Goal: Check status: Check status

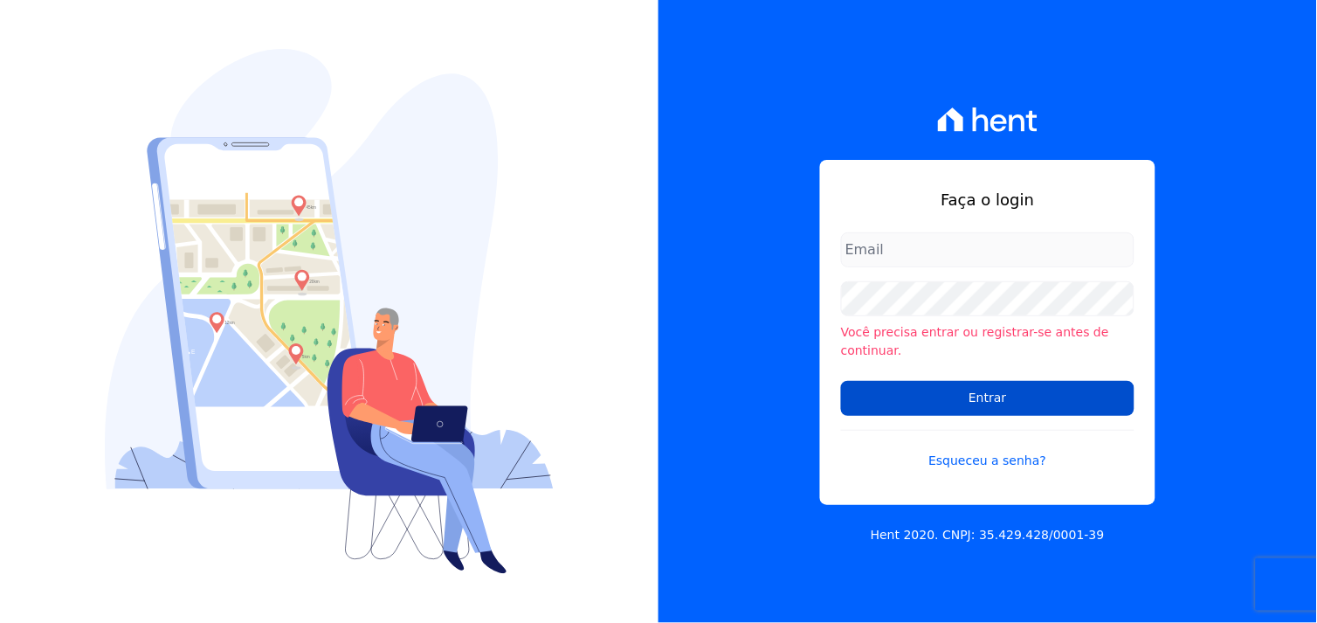
drag, startPoint x: 1018, startPoint y: 399, endPoint x: 975, endPoint y: 396, distance: 42.9
click at [1015, 399] on input "Entrar" at bounding box center [988, 398] width 294 height 35
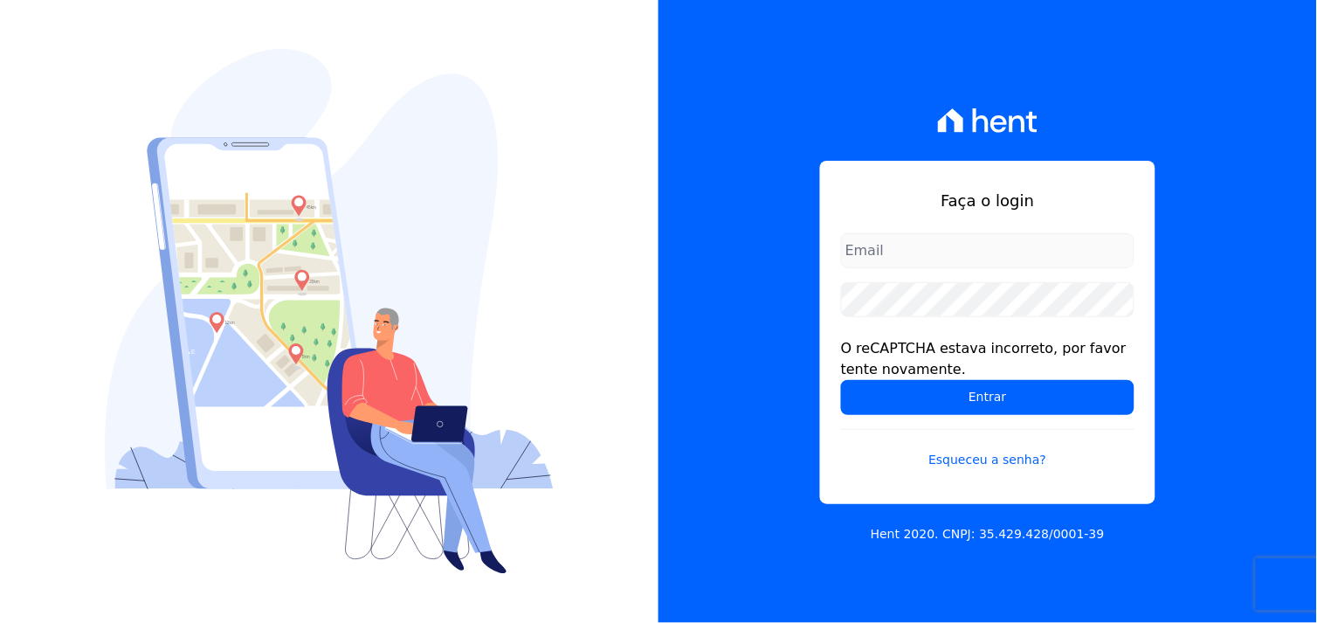
type input "marcos.real@realmarka.com.br"
click at [886, 250] on input "marcos.real@realmarka.com.br" at bounding box center [988, 250] width 294 height 35
click at [839, 423] on div "Faça o login marcos.real@realmarka.com.br O reCAPTCHA estava incorreto, por fav…" at bounding box center [987, 332] width 335 height 343
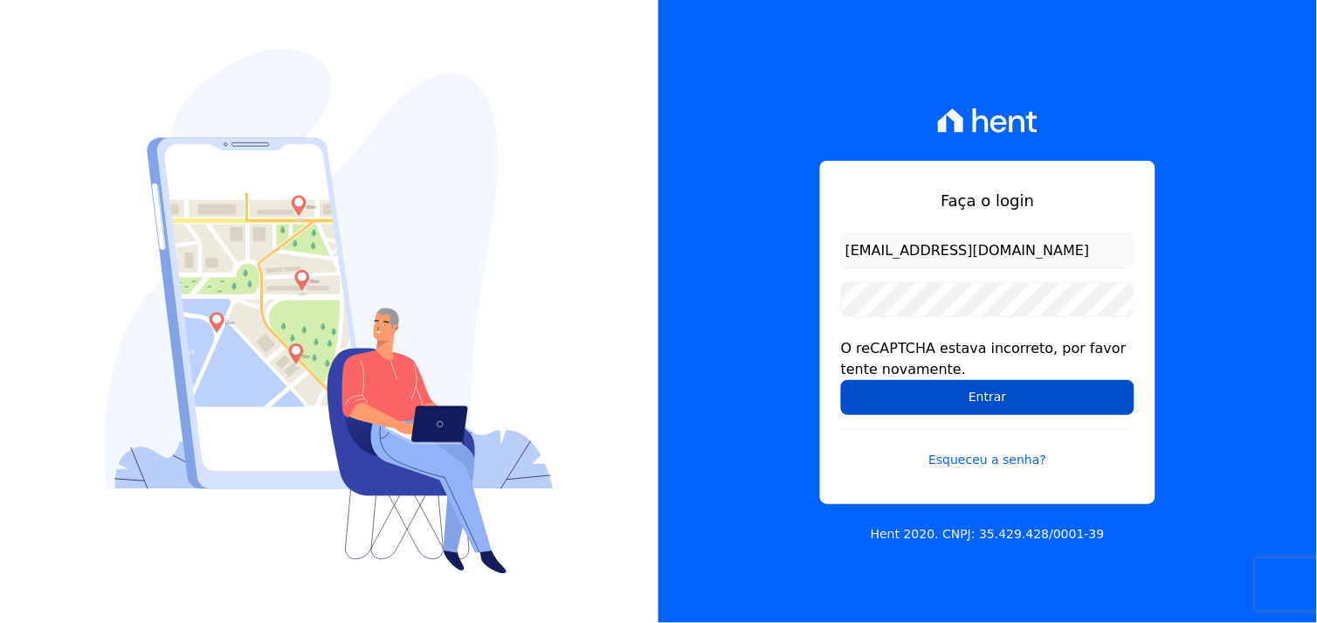
drag, startPoint x: 839, startPoint y: 423, endPoint x: 993, endPoint y: 402, distance: 155.2
click at [993, 402] on input "Entrar" at bounding box center [988, 397] width 294 height 35
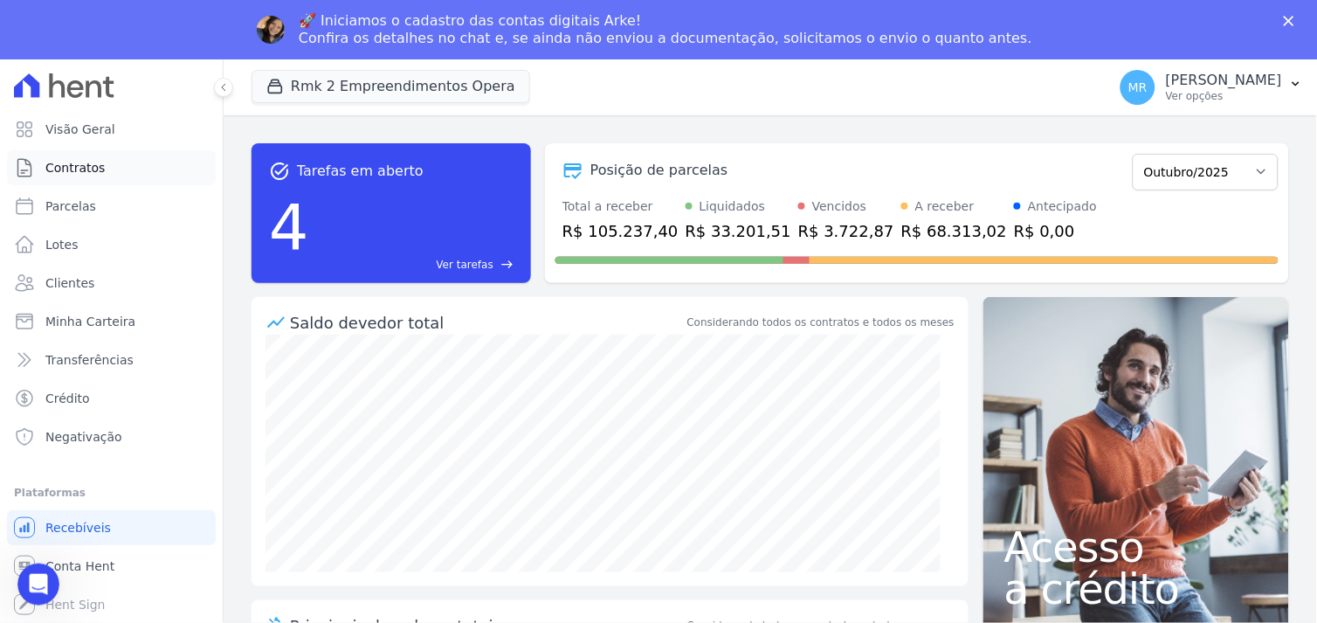
click at [74, 169] on span "Contratos" at bounding box center [74, 167] width 59 height 17
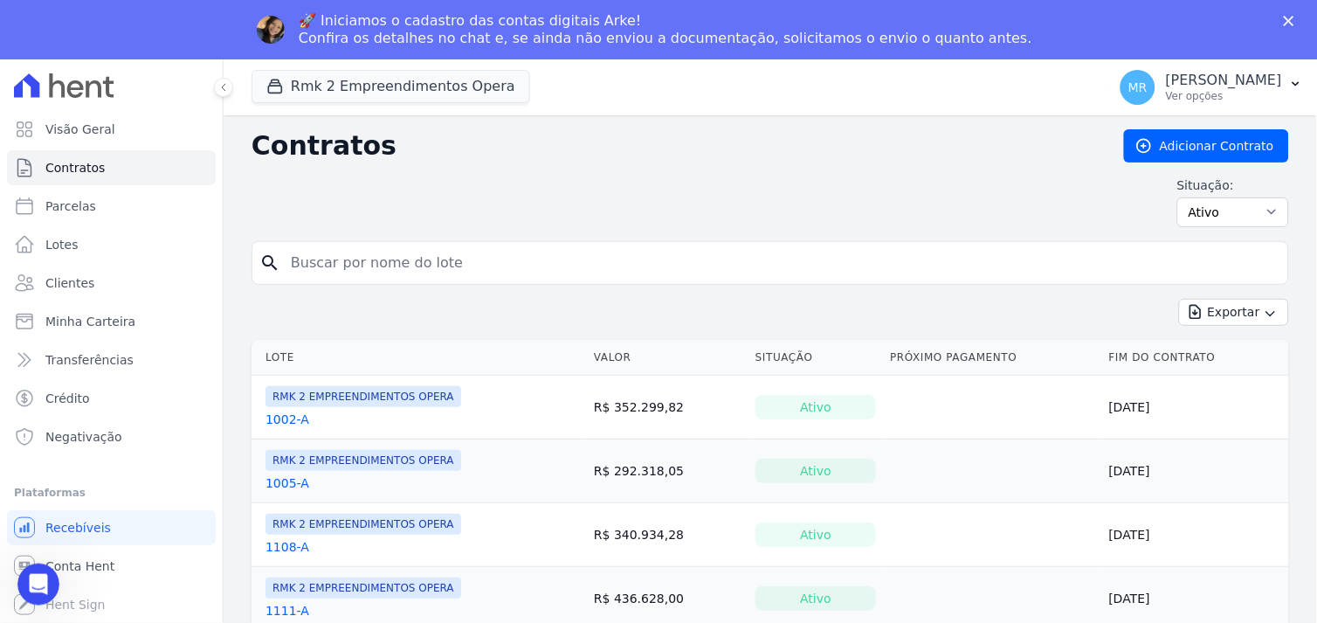
click at [330, 272] on input "search" at bounding box center [780, 262] width 1001 height 35
type input "r"
type input "208"
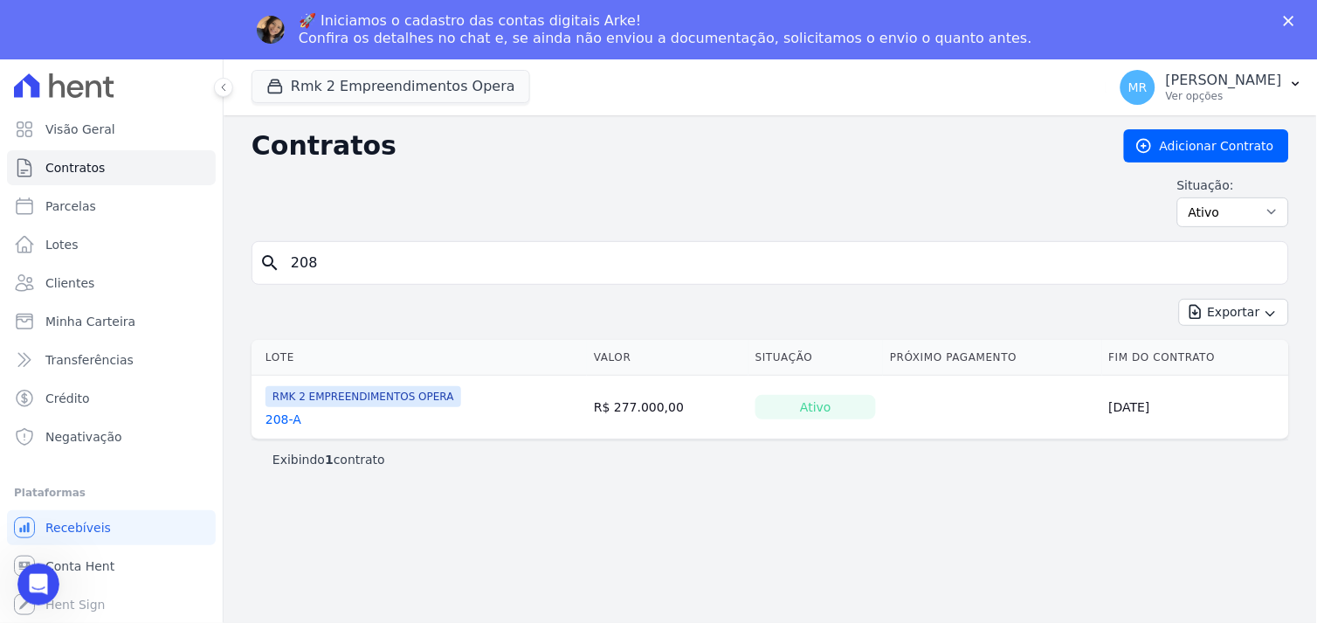
click at [280, 358] on th "Lote" at bounding box center [419, 358] width 335 height 36
click at [271, 425] on link "208-A" at bounding box center [284, 419] width 36 height 17
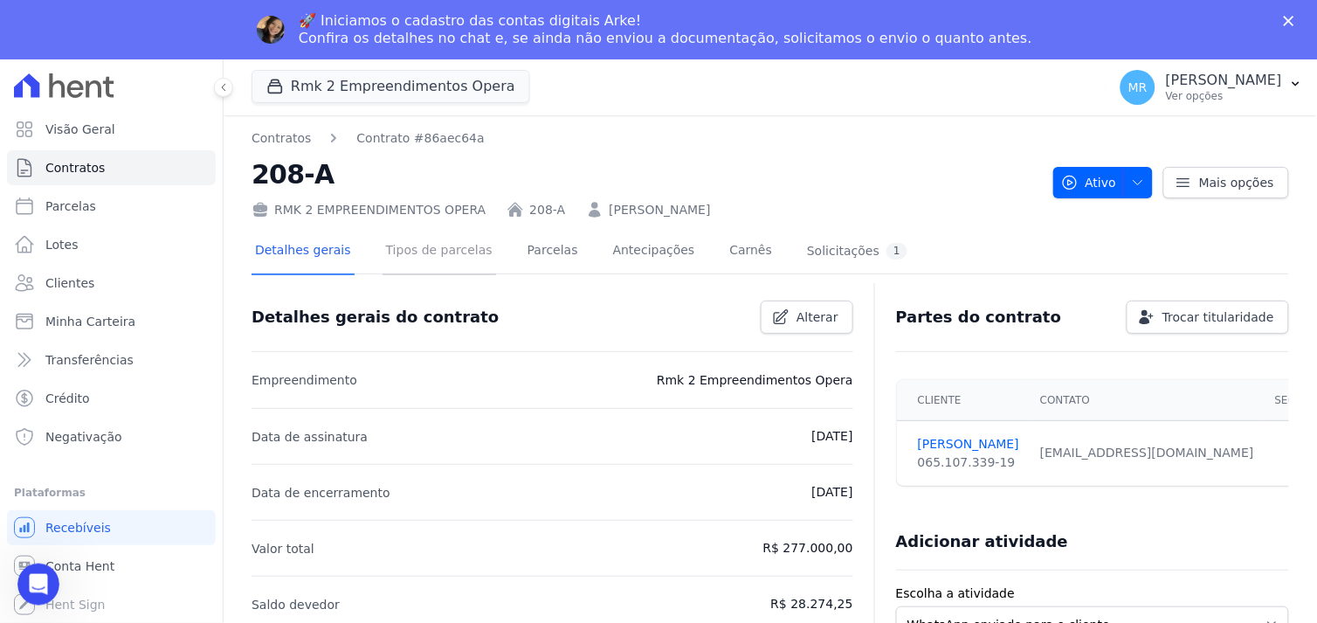
click at [424, 249] on link "Tipos de parcelas" at bounding box center [440, 252] width 114 height 46
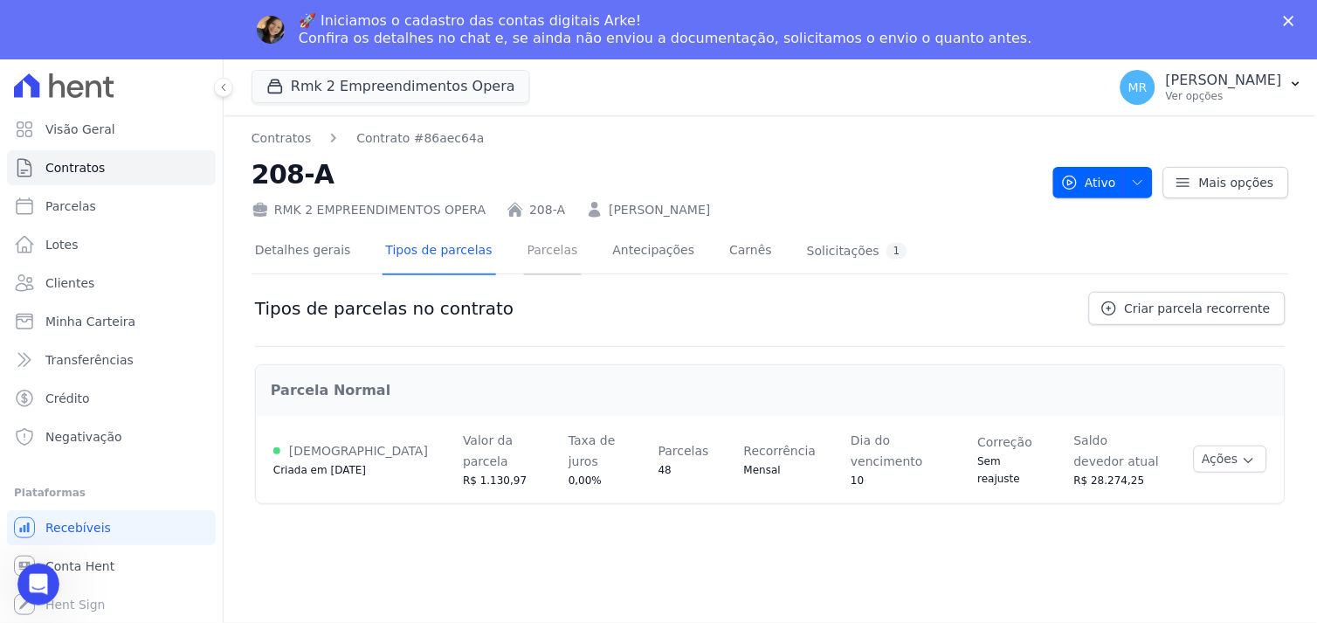
click at [524, 245] on link "Parcelas" at bounding box center [553, 252] width 58 height 46
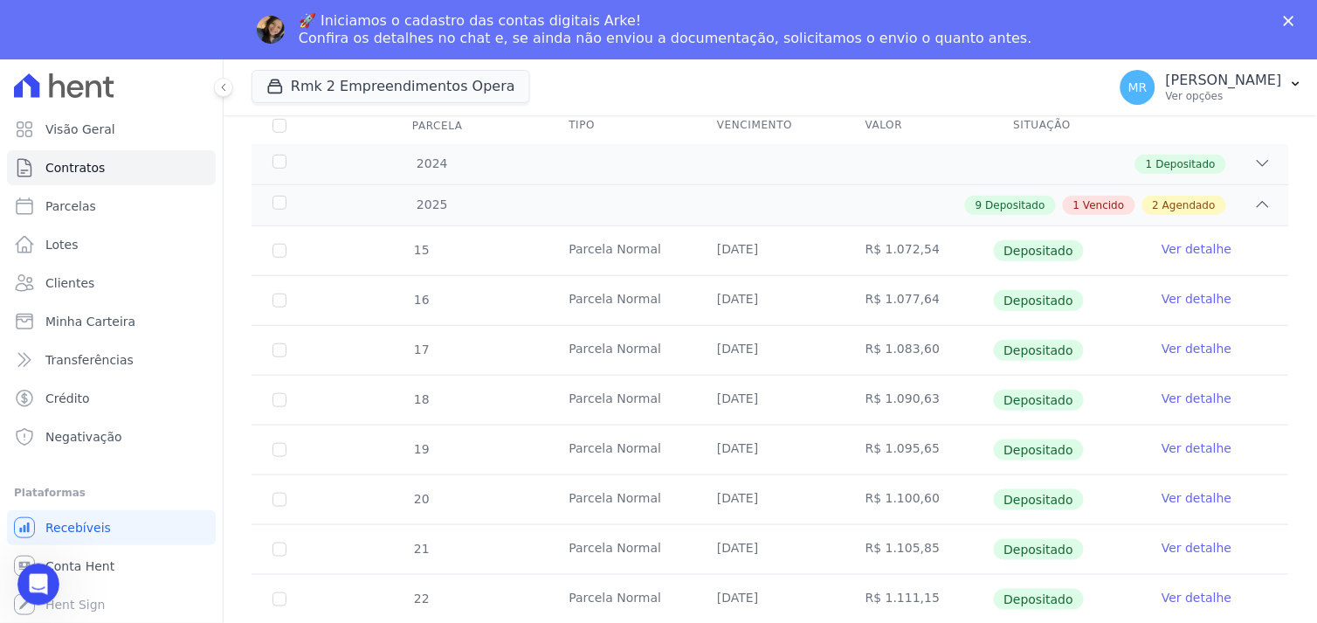
scroll to position [518, 0]
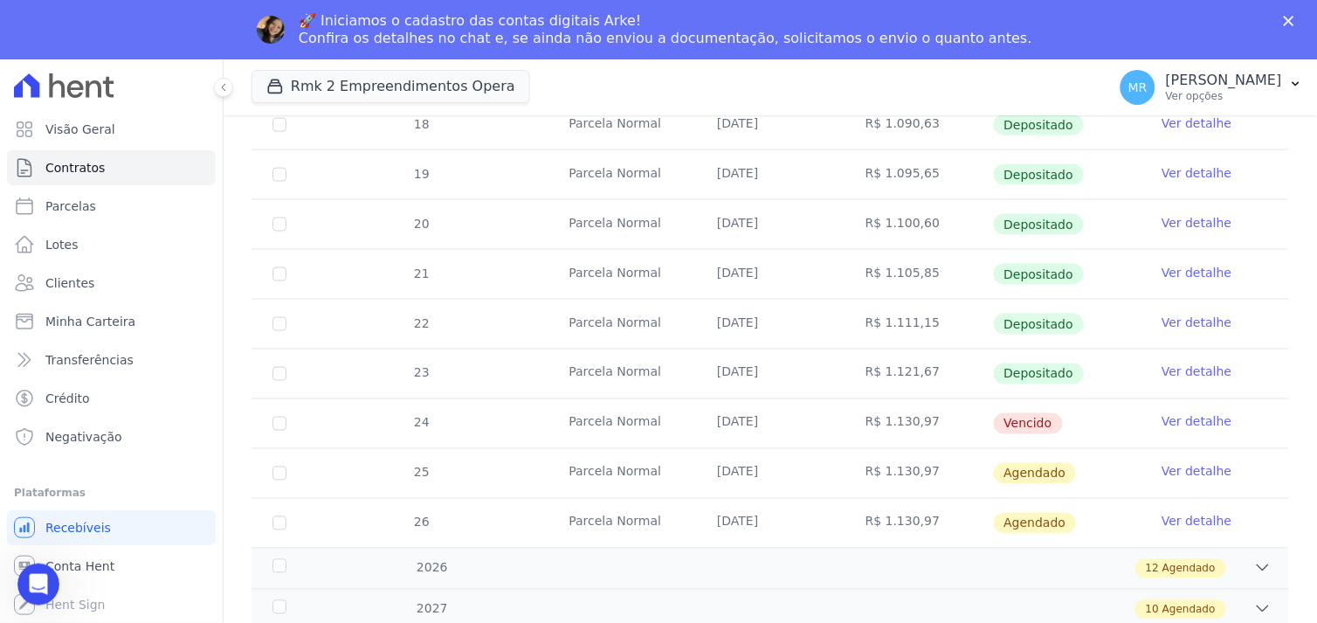
click at [1174, 319] on link "Ver detalhe" at bounding box center [1197, 322] width 70 height 17
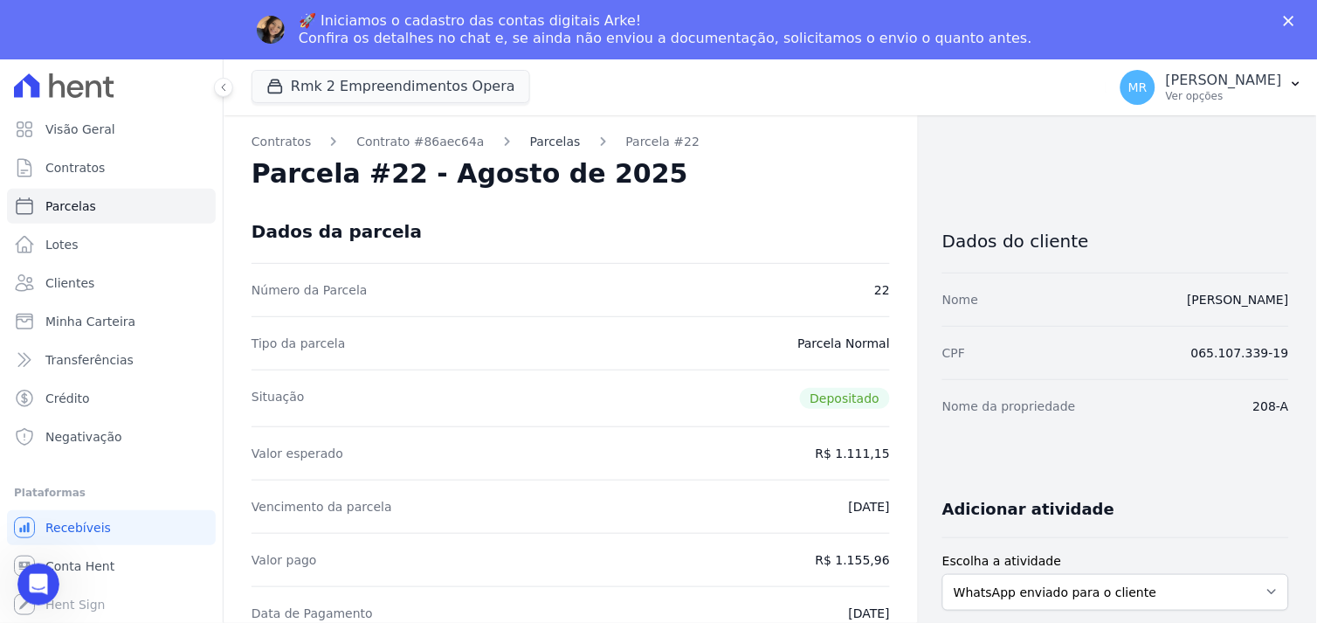
click at [531, 141] on link "Parcelas" at bounding box center [555, 142] width 51 height 18
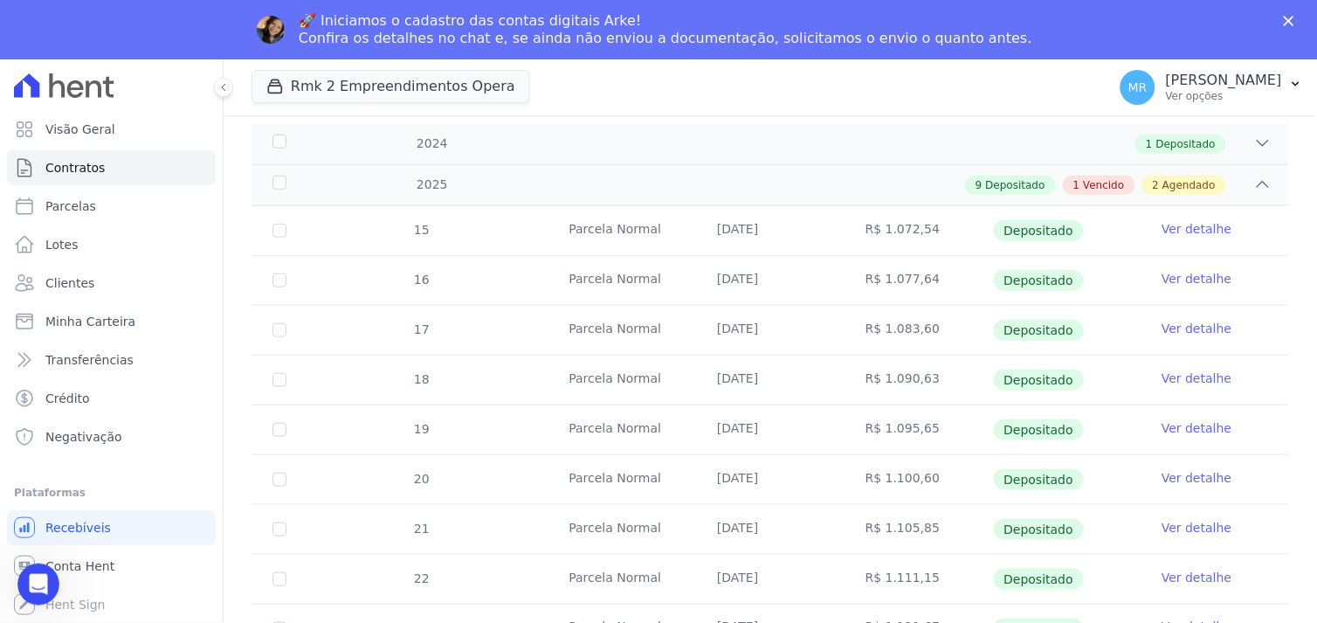
scroll to position [485, 0]
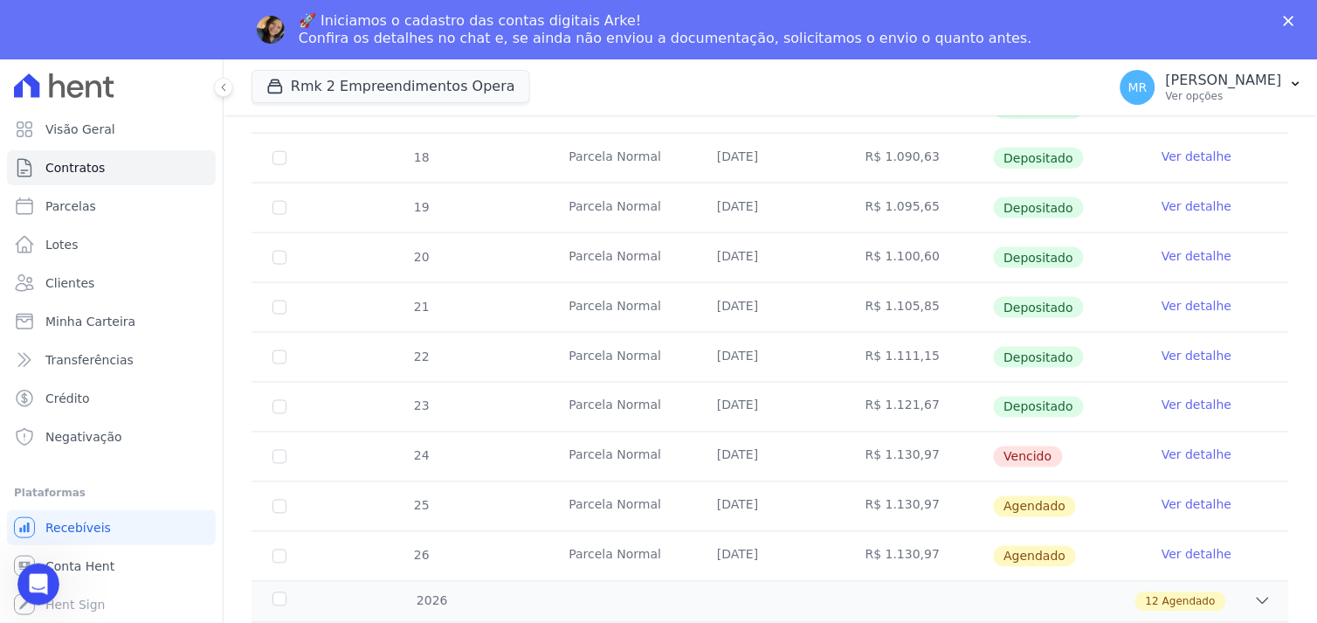
click at [1177, 451] on link "Ver detalhe" at bounding box center [1197, 454] width 70 height 17
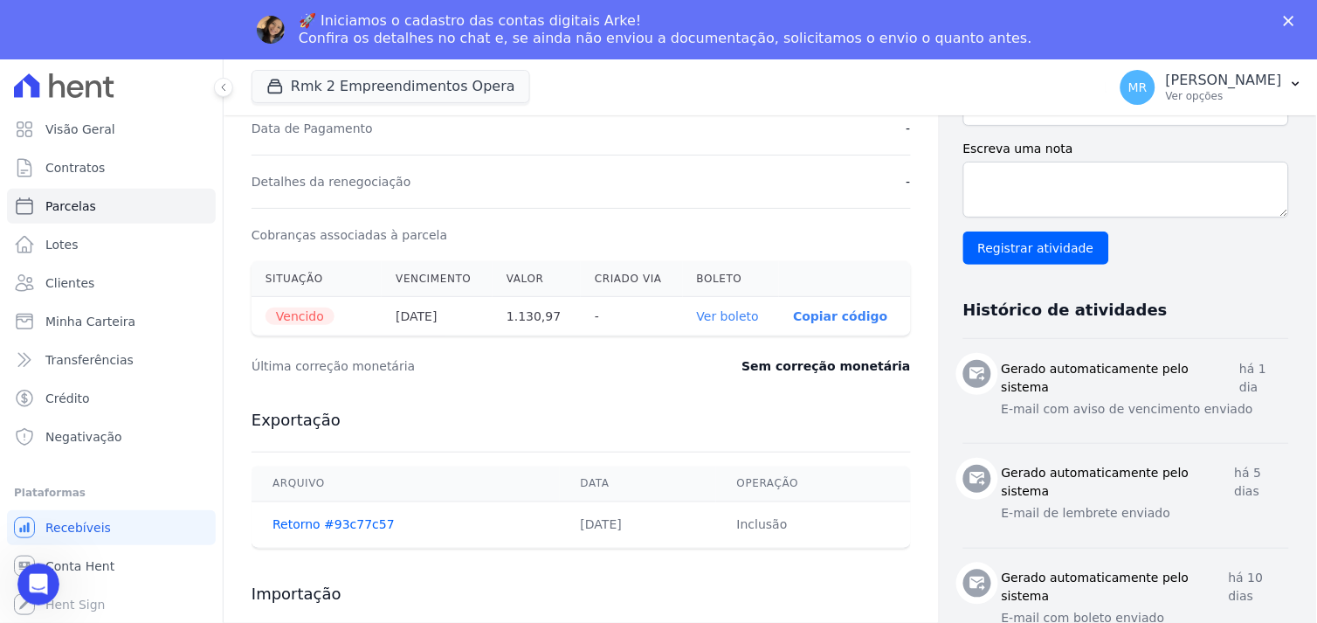
scroll to position [582, 0]
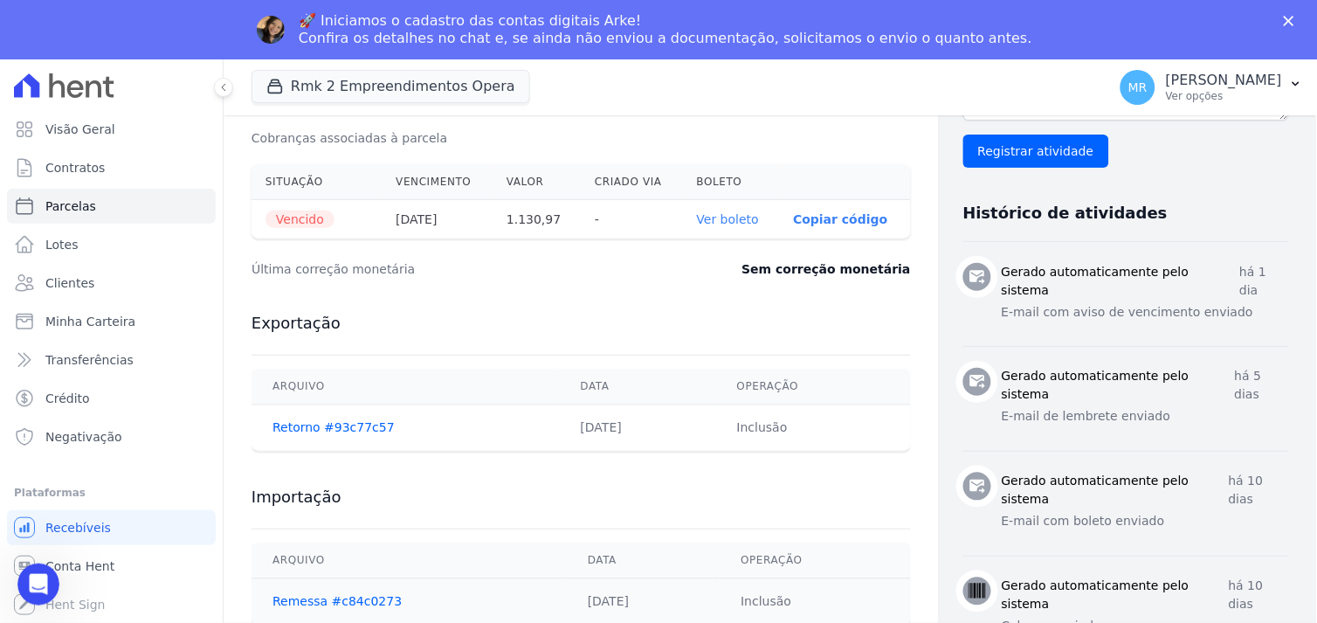
click at [701, 214] on link "Ver boleto" at bounding box center [728, 219] width 62 height 14
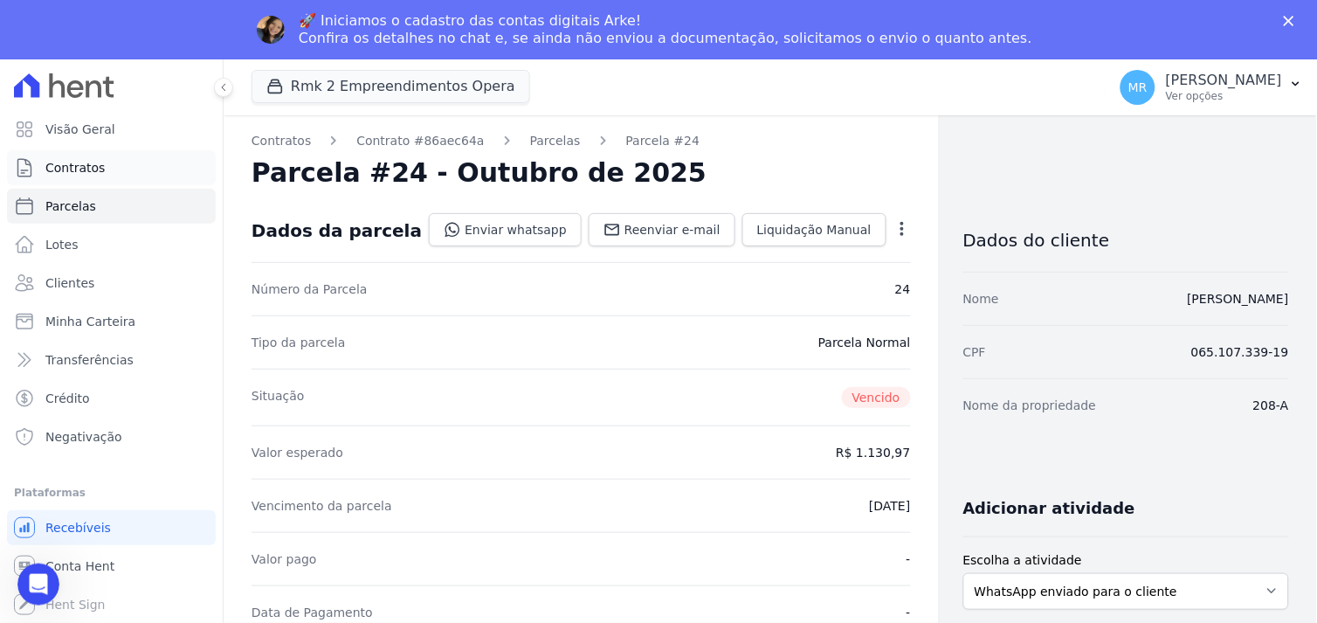
scroll to position [0, 0]
click at [59, 169] on span "Contratos" at bounding box center [74, 167] width 59 height 17
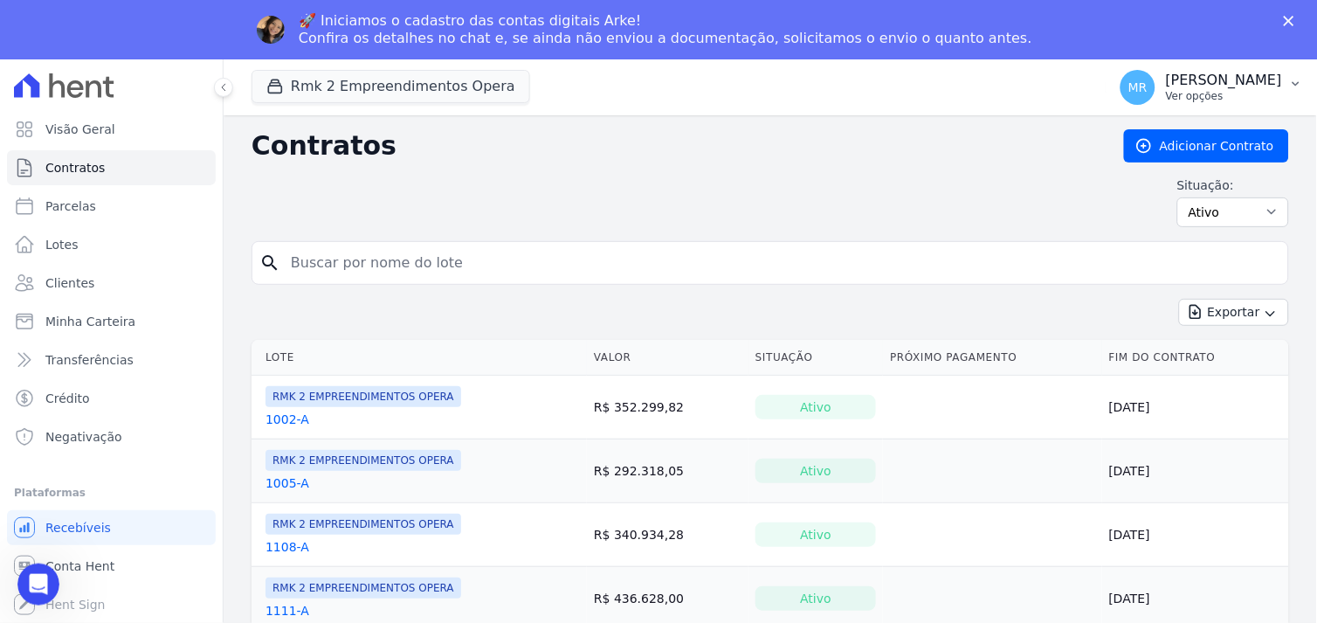
click at [1238, 89] on p "Ver opções" at bounding box center [1224, 96] width 116 height 14
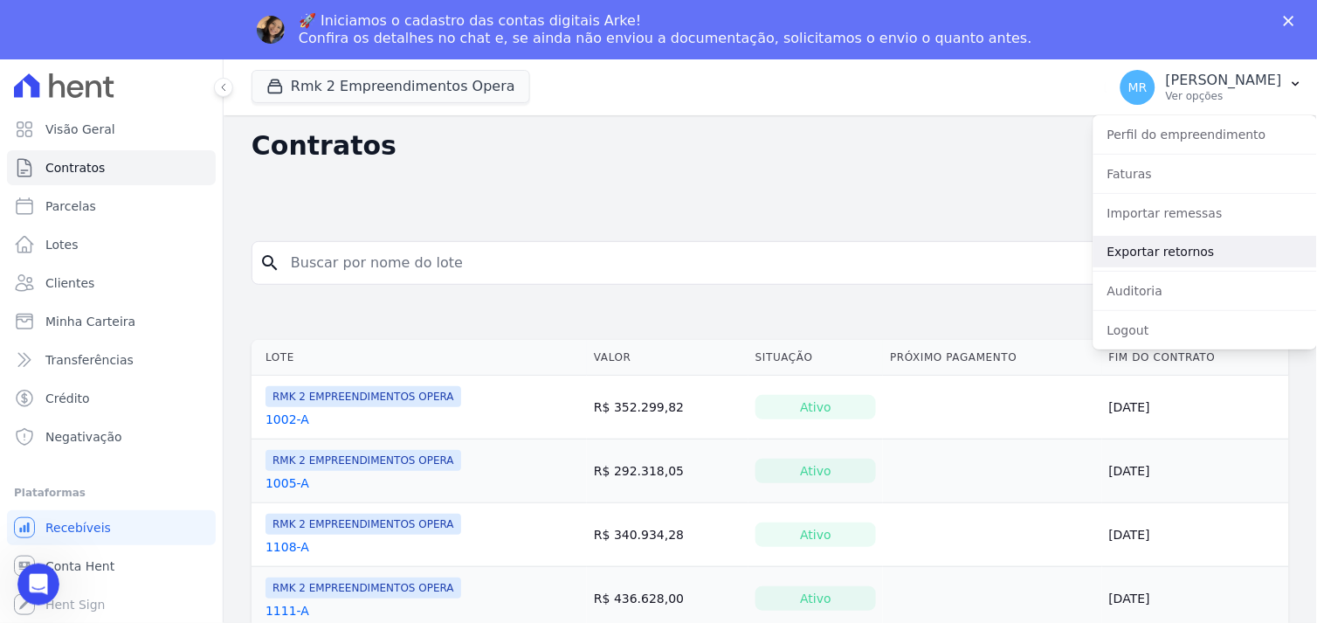
click at [1146, 253] on link "Exportar retornos" at bounding box center [1206, 251] width 224 height 31
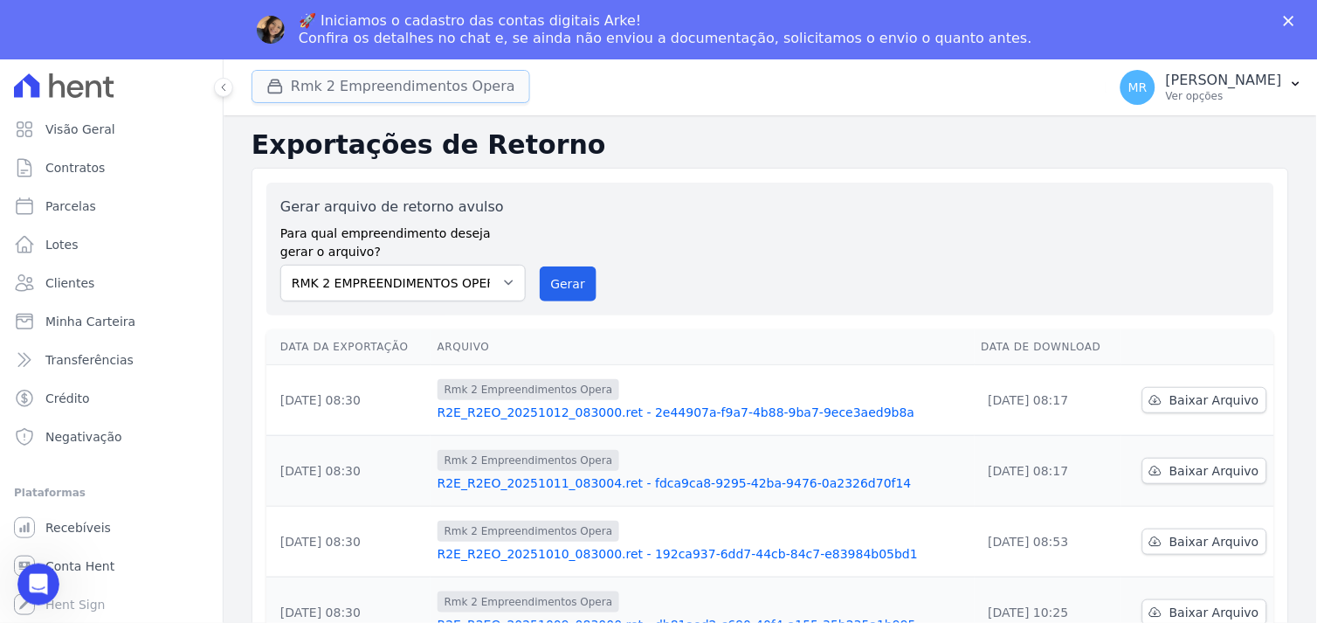
click at [364, 88] on button "Rmk 2 Empreendimentos Opera" at bounding box center [391, 86] width 279 height 33
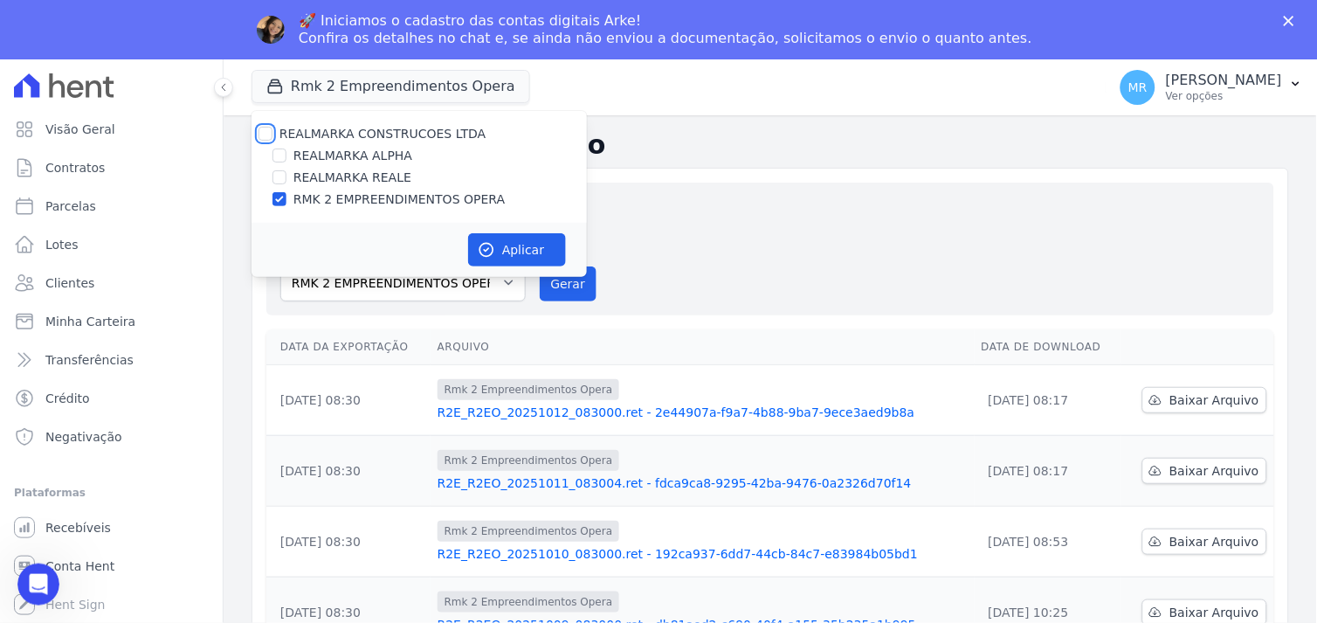
click at [266, 134] on input "REALMARKA CONSTRUCOES LTDA" at bounding box center [266, 134] width 14 height 14
checkbox input "true"
click at [522, 256] on button "Aplicar" at bounding box center [517, 249] width 98 height 33
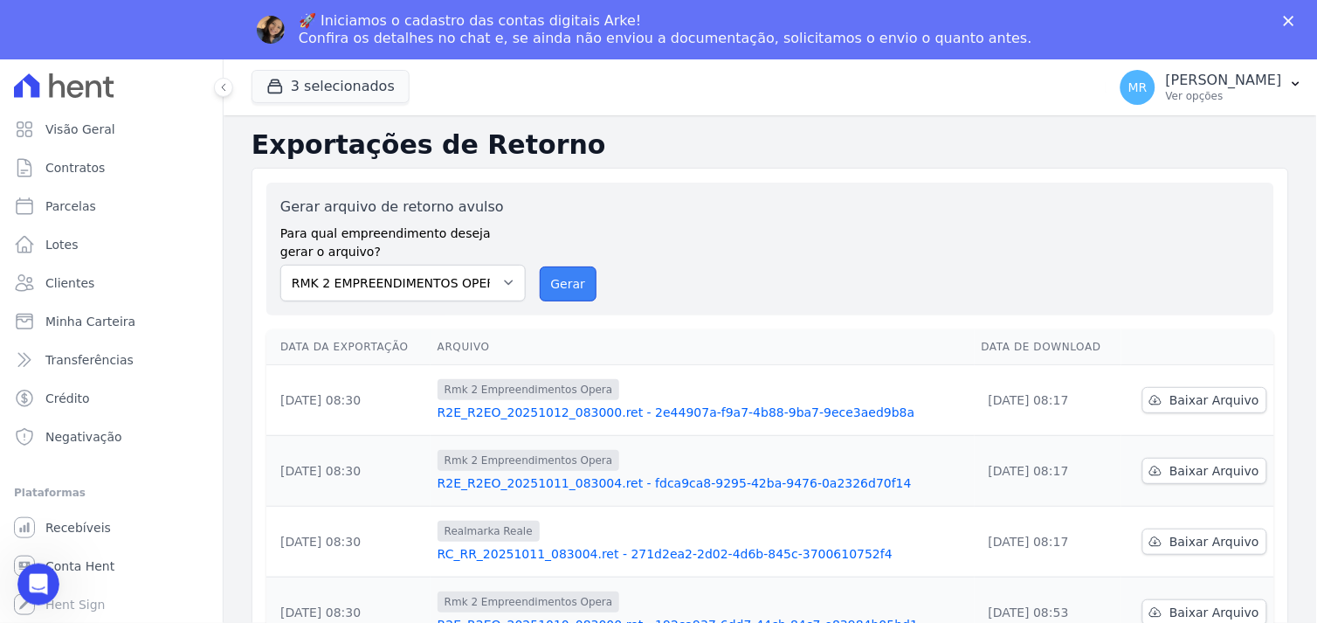
click at [575, 292] on button "Gerar" at bounding box center [569, 283] width 58 height 35
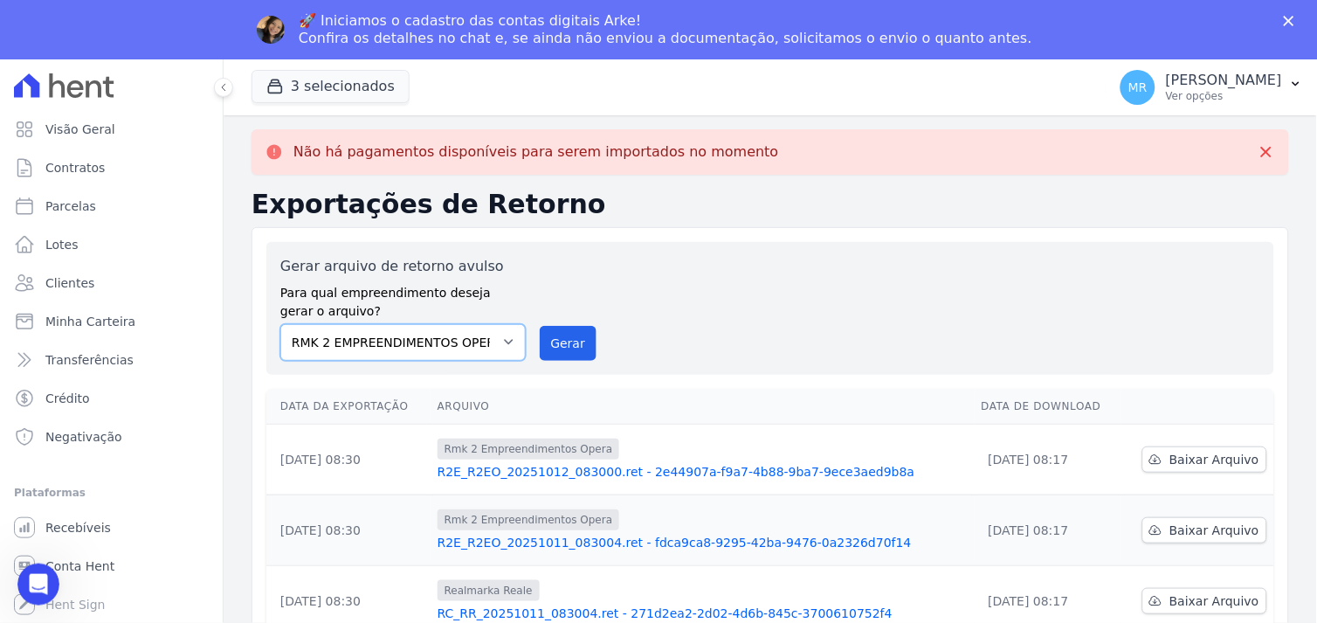
click at [501, 339] on select "REALMARKA ALPHA REALMARKA REALE RMK 2 EMPREENDIMENTOS OPERA" at bounding box center [402, 342] width 245 height 37
select select "76c98966-fbae-428e-aea9-71c3dfcf0e62"
click at [280, 324] on select "REALMARKA ALPHA REALMARKA REALE RMK 2 EMPREENDIMENTOS OPERA" at bounding box center [402, 342] width 245 height 37
click at [574, 349] on button "Gerar" at bounding box center [569, 343] width 58 height 35
drag, startPoint x: 287, startPoint y: 91, endPoint x: 265, endPoint y: 110, distance: 29.1
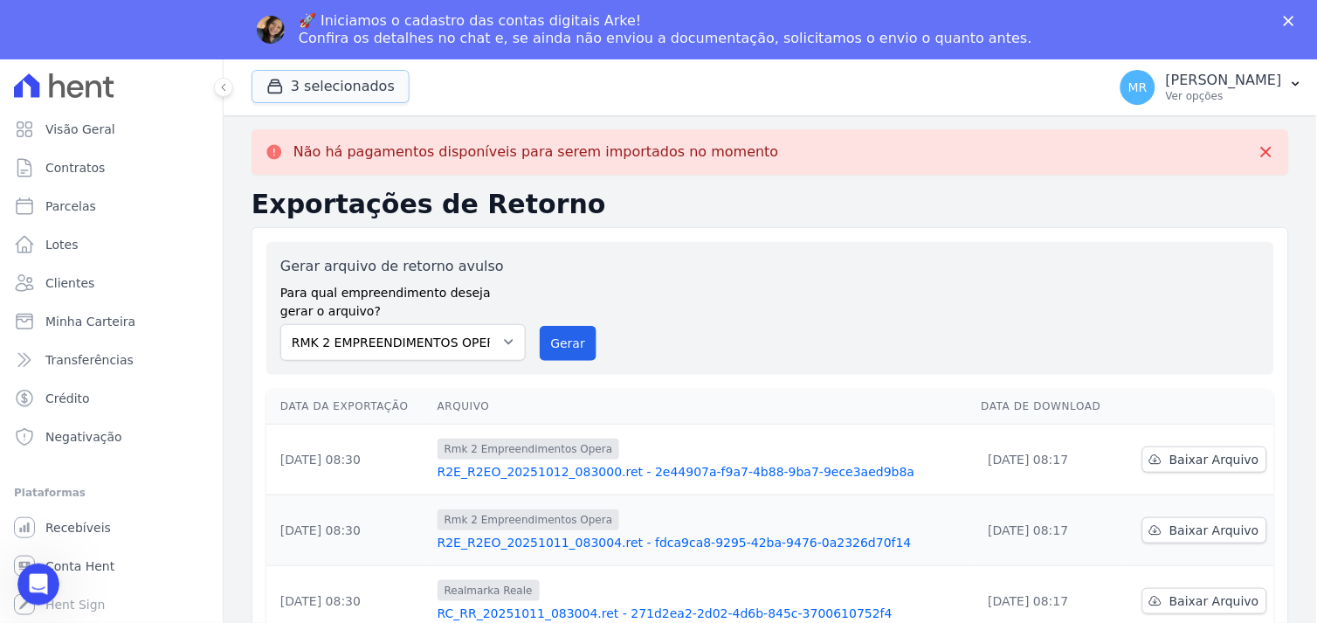
click at [283, 91] on div "button" at bounding box center [278, 86] width 24 height 17
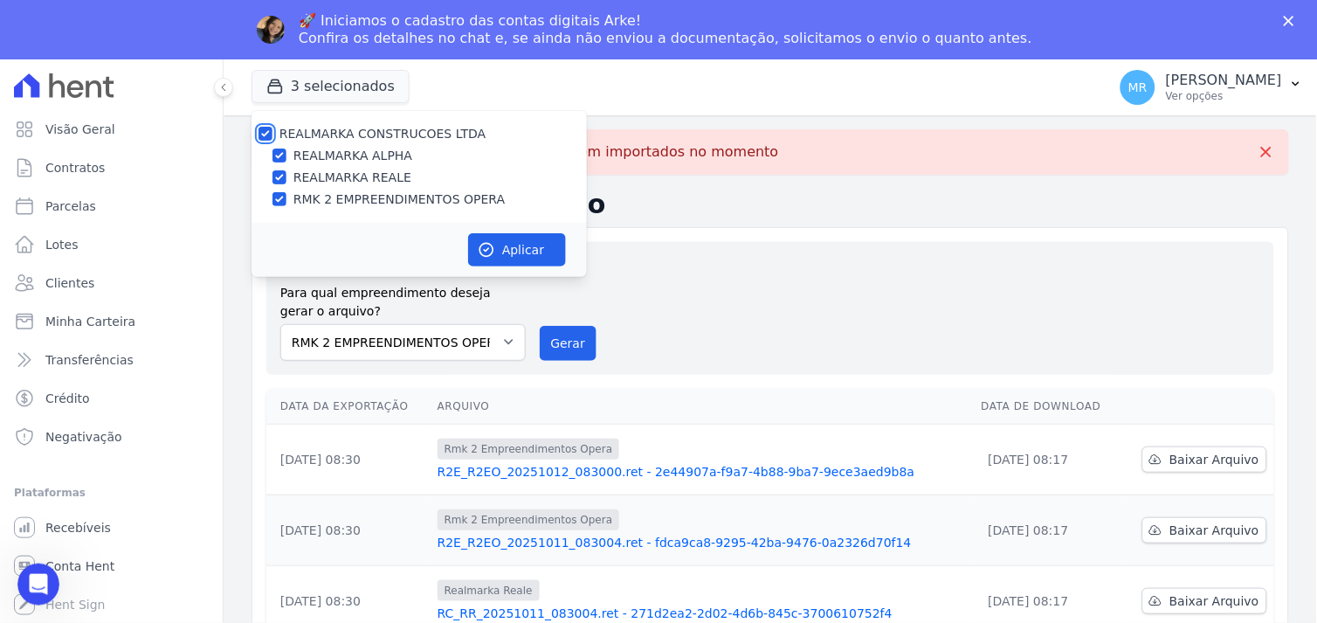
drag, startPoint x: 266, startPoint y: 128, endPoint x: 280, endPoint y: 155, distance: 29.3
click at [266, 129] on input "REALMARKA CONSTRUCOES LTDA" at bounding box center [266, 134] width 14 height 14
checkbox input "false"
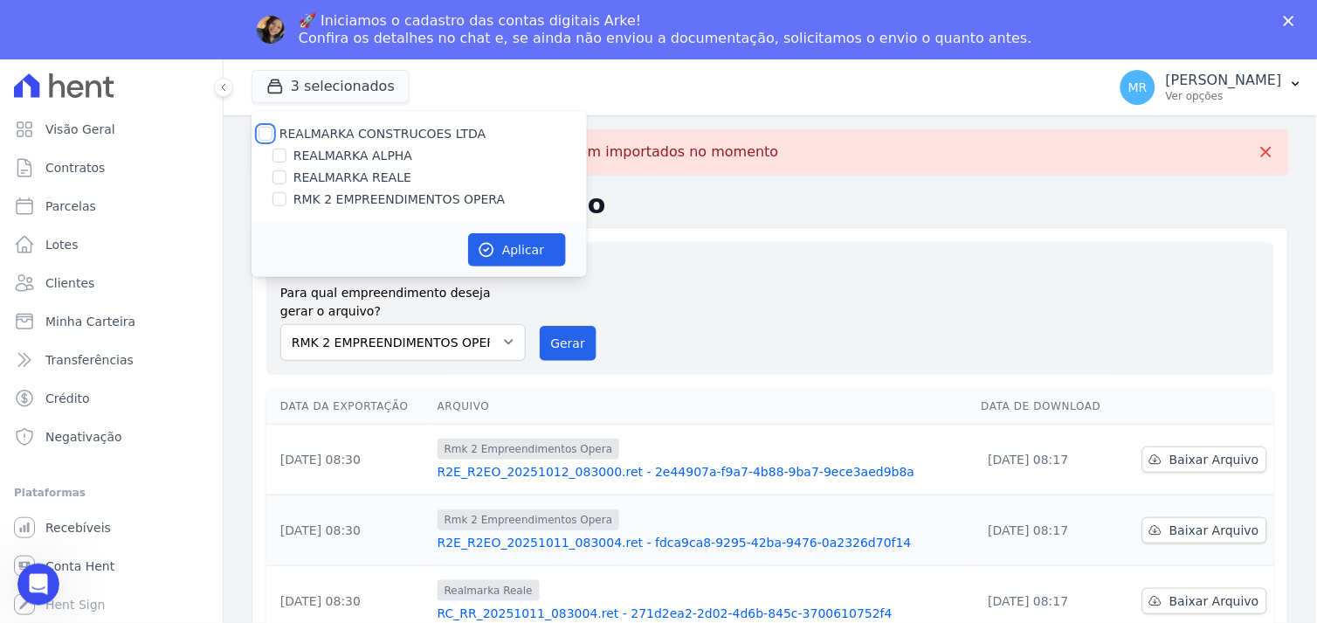
checkbox input "false"
click at [278, 155] on input "REALMARKA ALPHA" at bounding box center [280, 155] width 14 height 14
checkbox input "true"
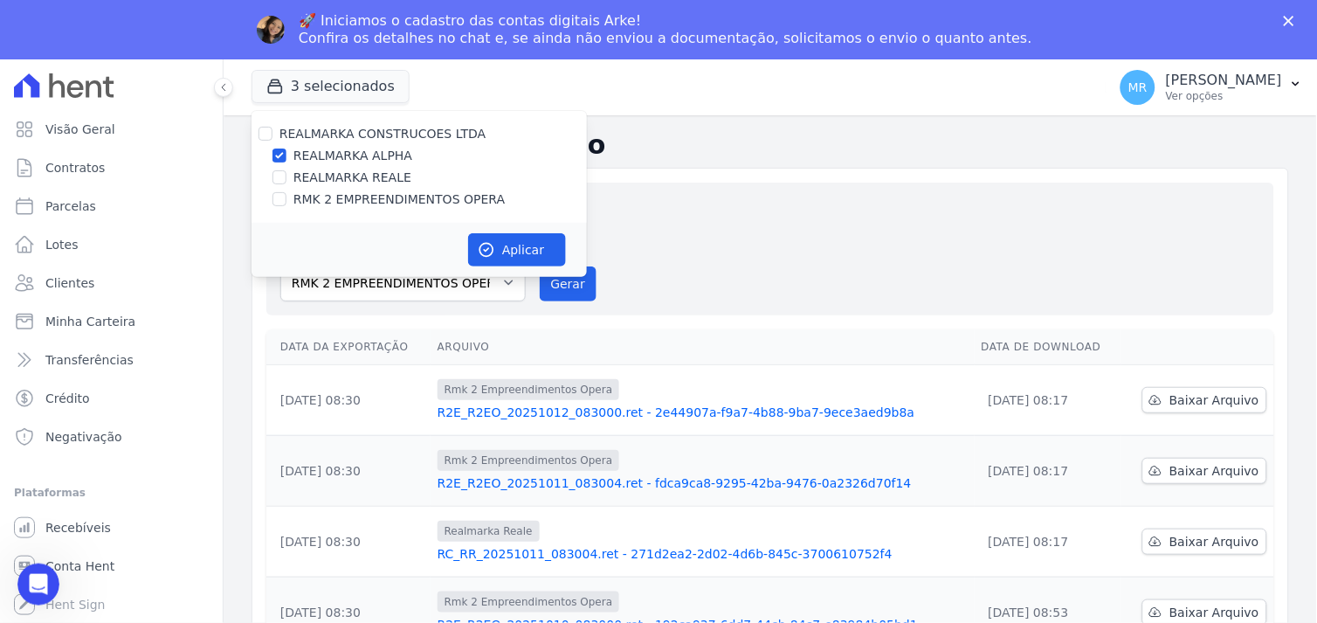
click at [731, 208] on div "Gerar arquivo de retorno avulso Para qual empreendimento deseja gerar o arquivo…" at bounding box center [770, 249] width 980 height 105
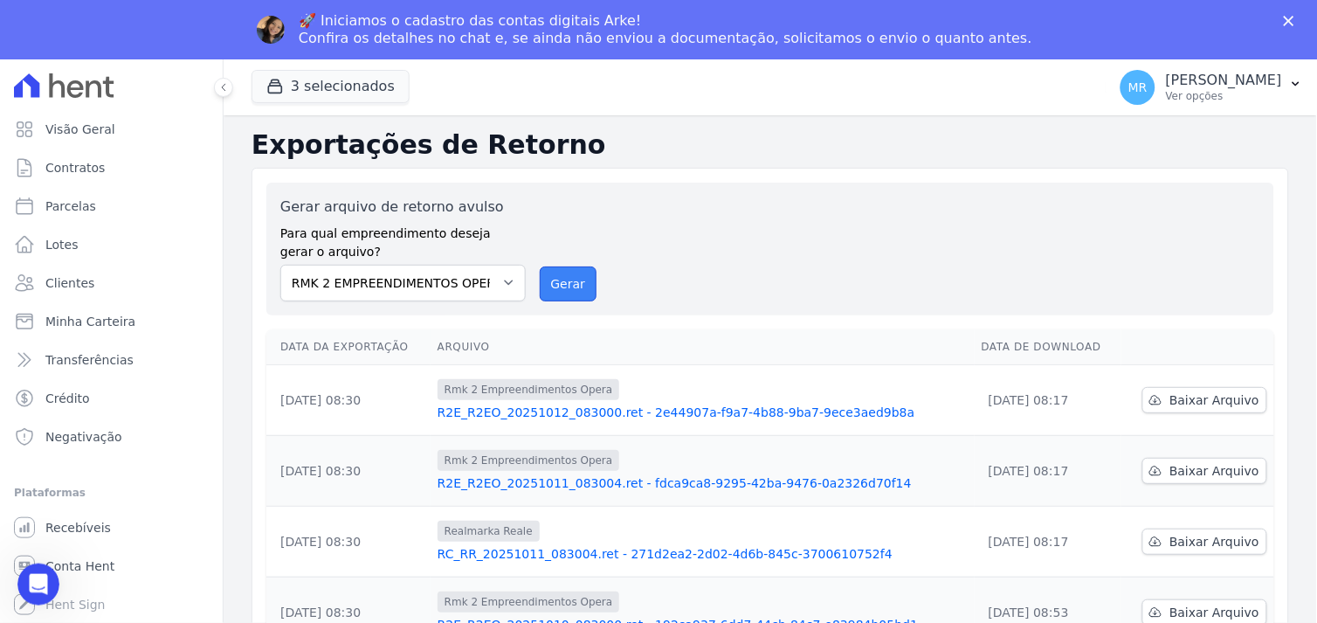
click at [565, 282] on button "Gerar" at bounding box center [569, 283] width 58 height 35
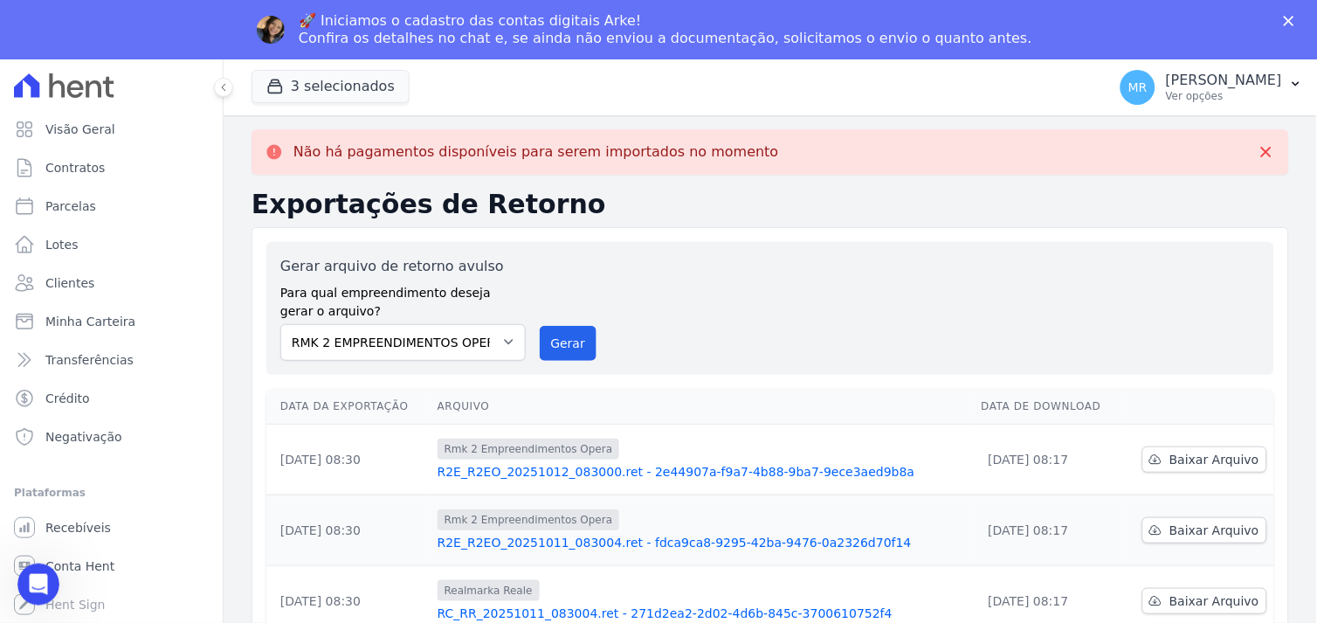
drag, startPoint x: 792, startPoint y: 285, endPoint x: 583, endPoint y: 298, distance: 210.1
click at [769, 291] on div "Gerar arquivo de retorno avulso Para qual empreendimento deseja gerar o arquivo…" at bounding box center [770, 308] width 980 height 105
drag, startPoint x: 812, startPoint y: 266, endPoint x: 556, endPoint y: 147, distance: 283.0
click at [808, 259] on div "Gerar arquivo de retorno avulso Para qual empreendimento deseja gerar o arquivo…" at bounding box center [770, 308] width 980 height 105
click at [346, 79] on button "3 selecionados" at bounding box center [331, 86] width 158 height 33
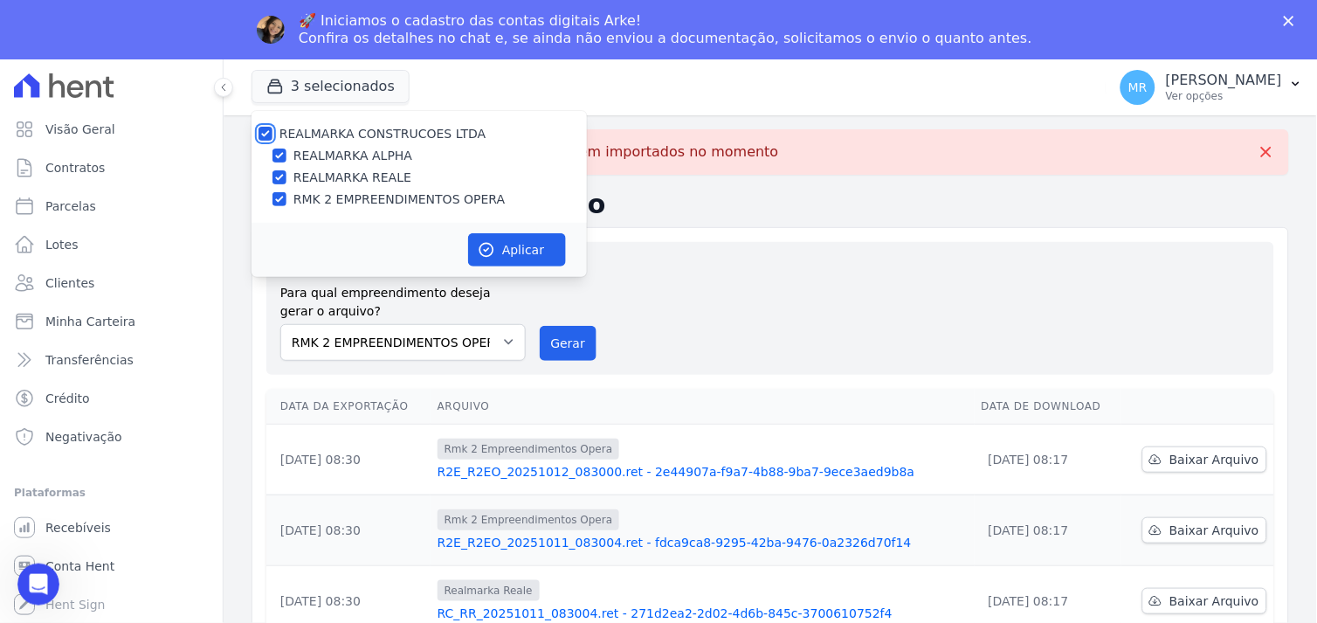
click at [259, 128] on input "REALMARKA CONSTRUCOES LTDA" at bounding box center [266, 134] width 14 height 14
checkbox input "false"
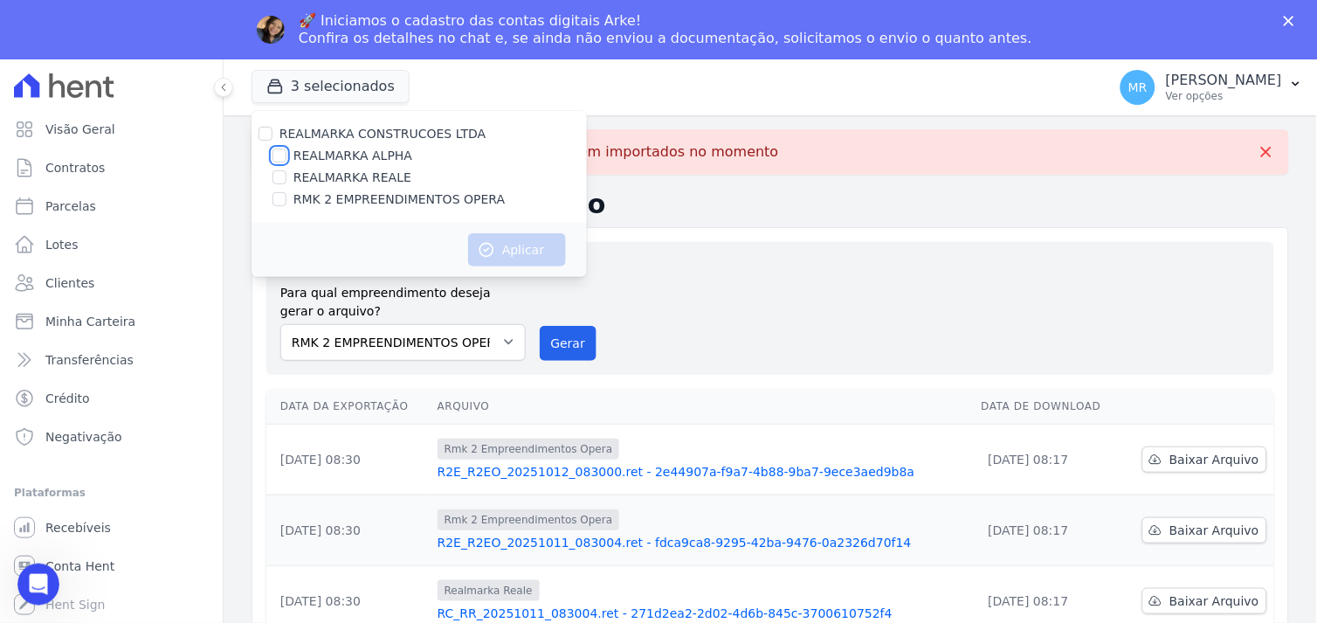
click at [277, 151] on input "REALMARKA ALPHA" at bounding box center [280, 155] width 14 height 14
checkbox input "true"
click at [501, 243] on button "Aplicar" at bounding box center [517, 249] width 98 height 33
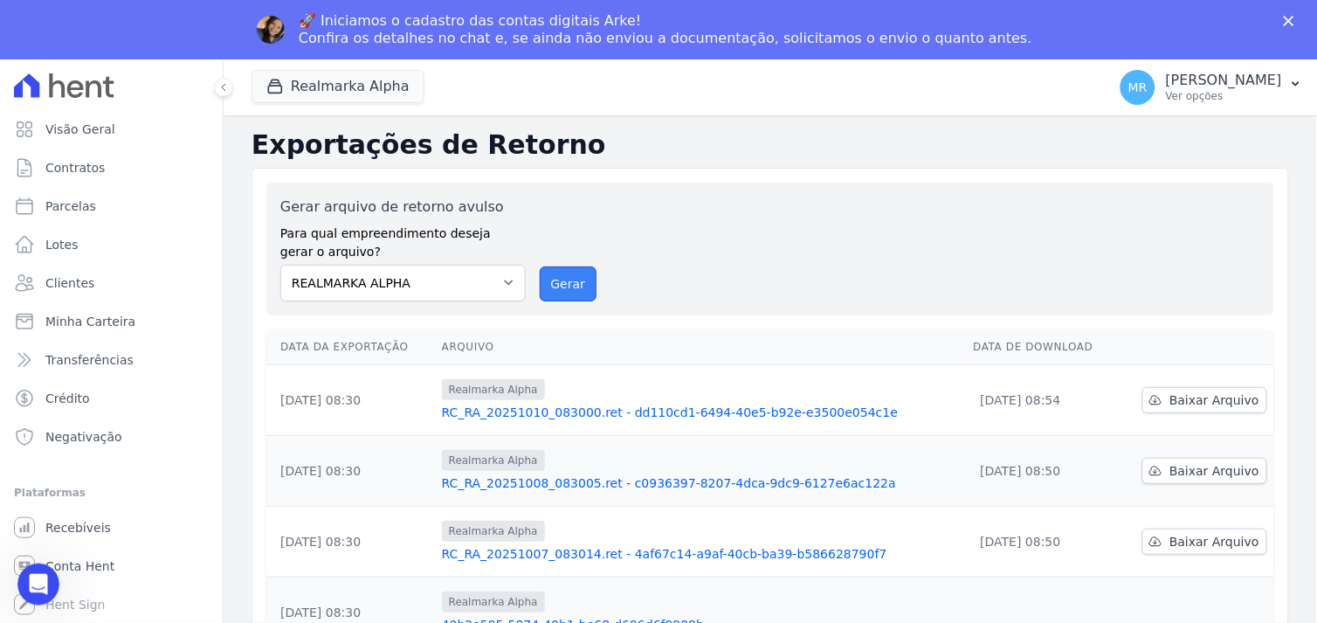
click at [554, 281] on button "Gerar" at bounding box center [569, 283] width 58 height 35
click at [499, 285] on select "REALMARKA ALPHA REALMARKA REALE RMK 2 EMPREENDIMENTOS OPERA" at bounding box center [402, 283] width 245 height 37
select select "76c98966-fbae-428e-aea9-71c3dfcf0e62"
click at [280, 265] on select "REALMARKA ALPHA REALMARKA REALE RMK 2 EMPREENDIMENTOS OPERA" at bounding box center [402, 283] width 245 height 37
click at [563, 287] on button "Gerar" at bounding box center [569, 283] width 58 height 35
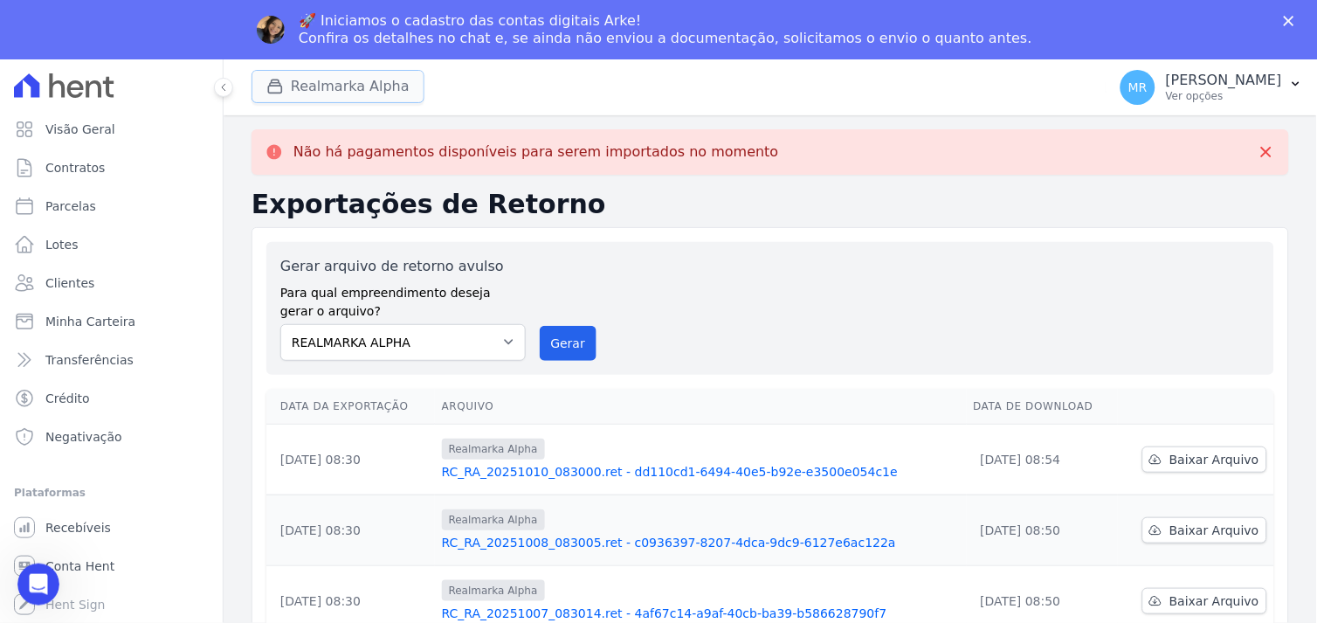
click at [321, 89] on button "Realmarka Alpha" at bounding box center [338, 86] width 173 height 33
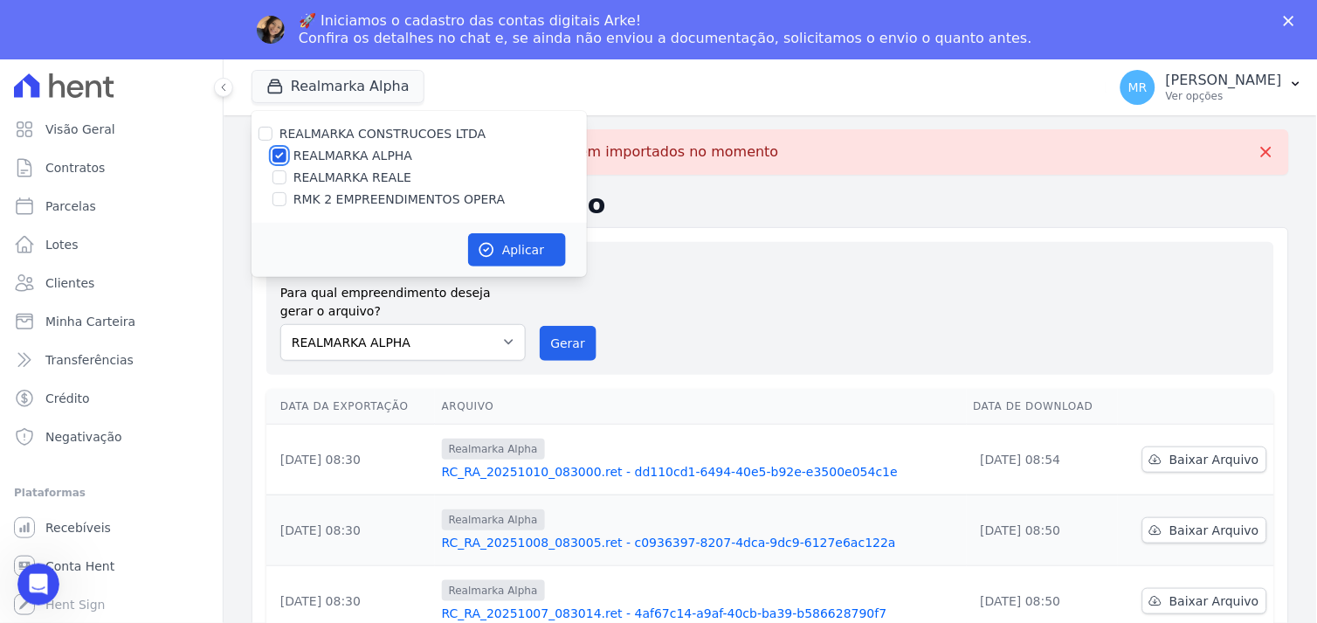
click at [277, 153] on input "REALMARKA ALPHA" at bounding box center [280, 155] width 14 height 14
checkbox input "false"
click at [277, 179] on input "REALMARKA REALE" at bounding box center [280, 177] width 14 height 14
checkbox input "true"
click at [514, 252] on button "Aplicar" at bounding box center [517, 249] width 98 height 33
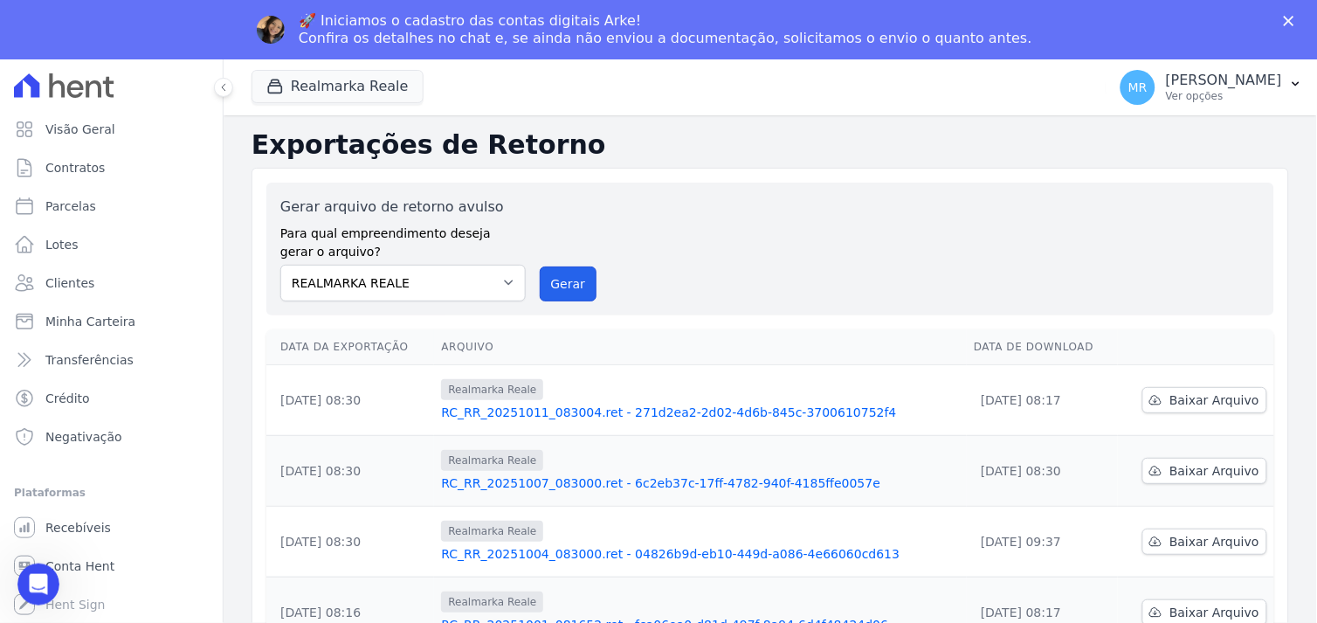
drag, startPoint x: 557, startPoint y: 273, endPoint x: 739, endPoint y: 162, distance: 213.3
click at [557, 273] on button "Gerar" at bounding box center [569, 283] width 58 height 35
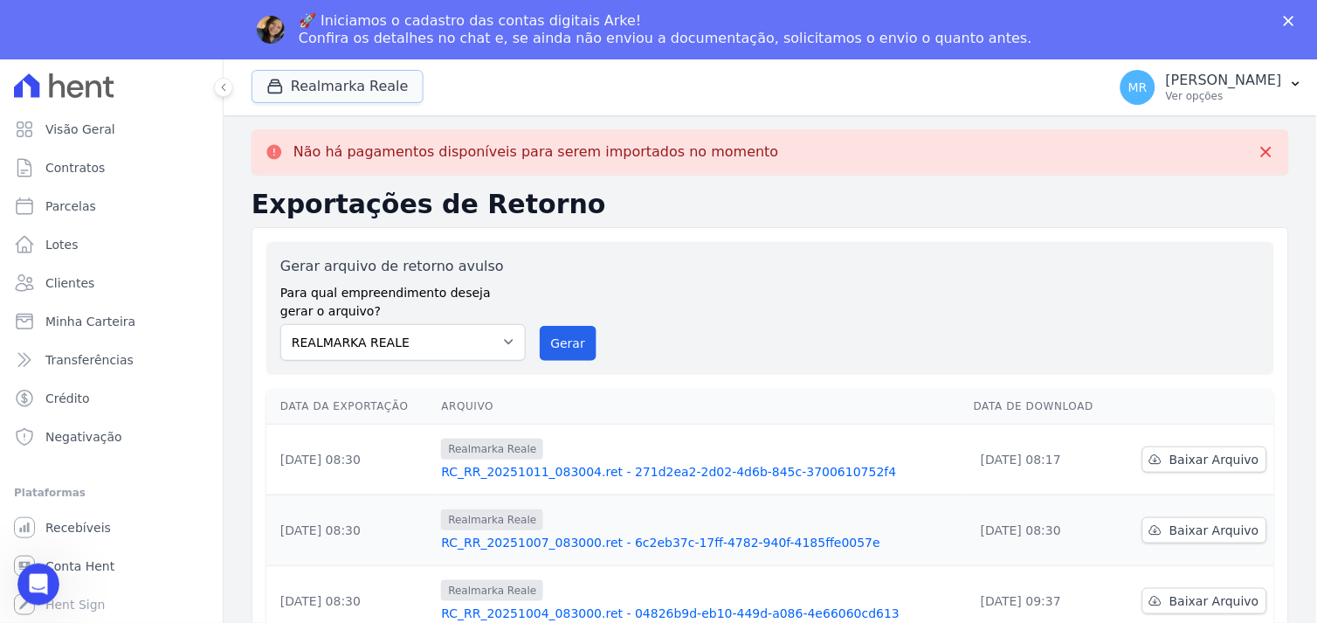
drag, startPoint x: 314, startPoint y: 75, endPoint x: 287, endPoint y: 118, distance: 51.1
click at [313, 77] on button "Realmarka Reale" at bounding box center [338, 86] width 172 height 33
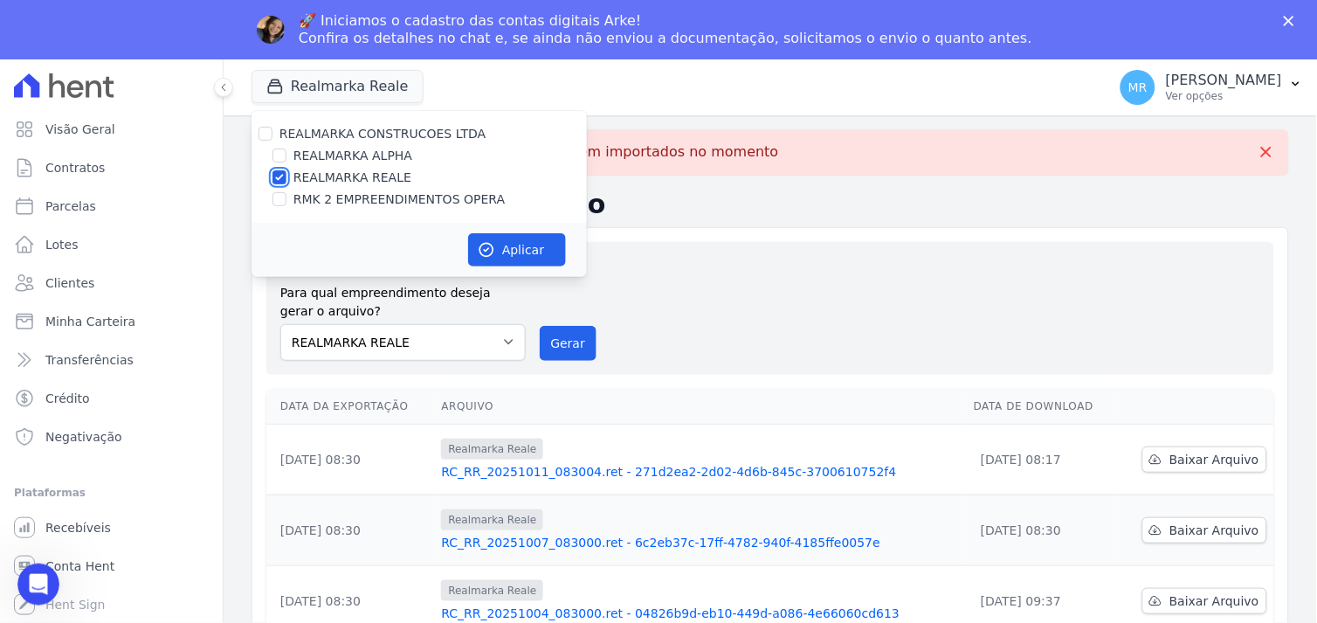
drag, startPoint x: 282, startPoint y: 170, endPoint x: 281, endPoint y: 179, distance: 8.8
click at [283, 172] on input "REALMARKA REALE" at bounding box center [280, 177] width 14 height 14
checkbox input "false"
click at [280, 197] on input "RMK 2 EMPREENDIMENTOS OPERA" at bounding box center [280, 199] width 14 height 14
checkbox input "true"
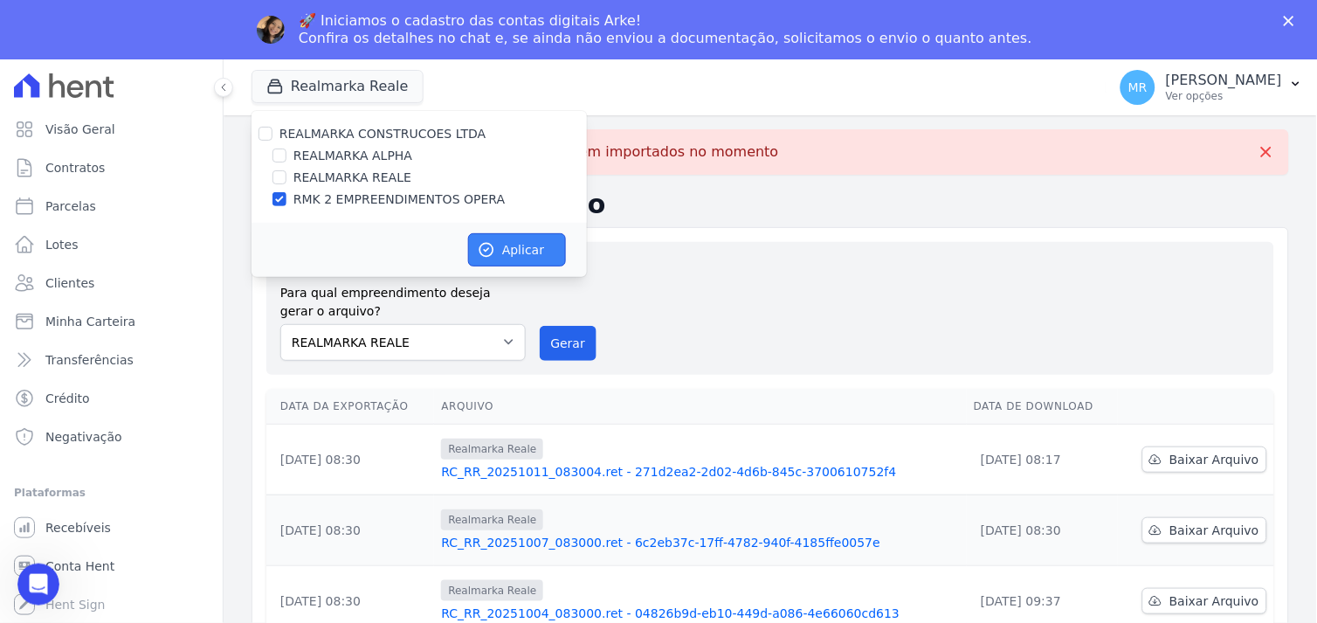
drag, startPoint x: 487, startPoint y: 254, endPoint x: 504, endPoint y: 255, distance: 17.5
click at [495, 254] on button "Aplicar" at bounding box center [517, 249] width 98 height 33
click at [563, 342] on button "Gerar" at bounding box center [569, 343] width 58 height 35
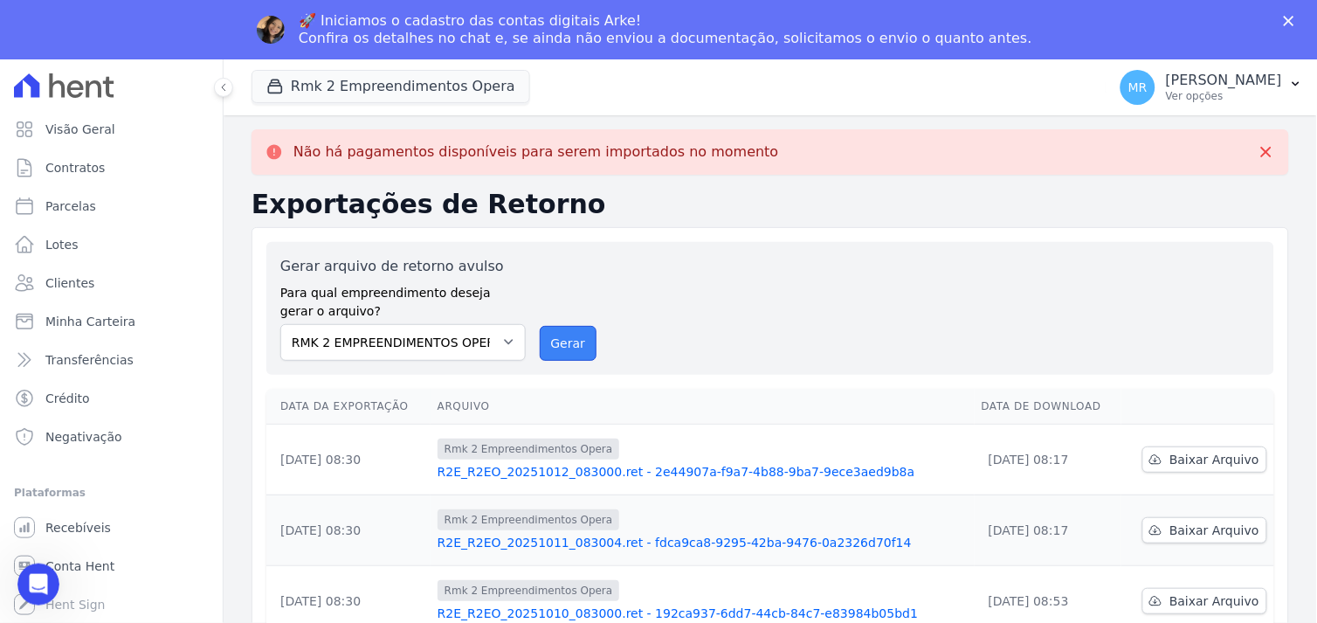
drag, startPoint x: 571, startPoint y: 337, endPoint x: 729, endPoint y: 162, distance: 235.6
click at [571, 338] on button "Gerar" at bounding box center [569, 343] width 58 height 35
click at [52, 164] on span "Contratos" at bounding box center [74, 167] width 59 height 17
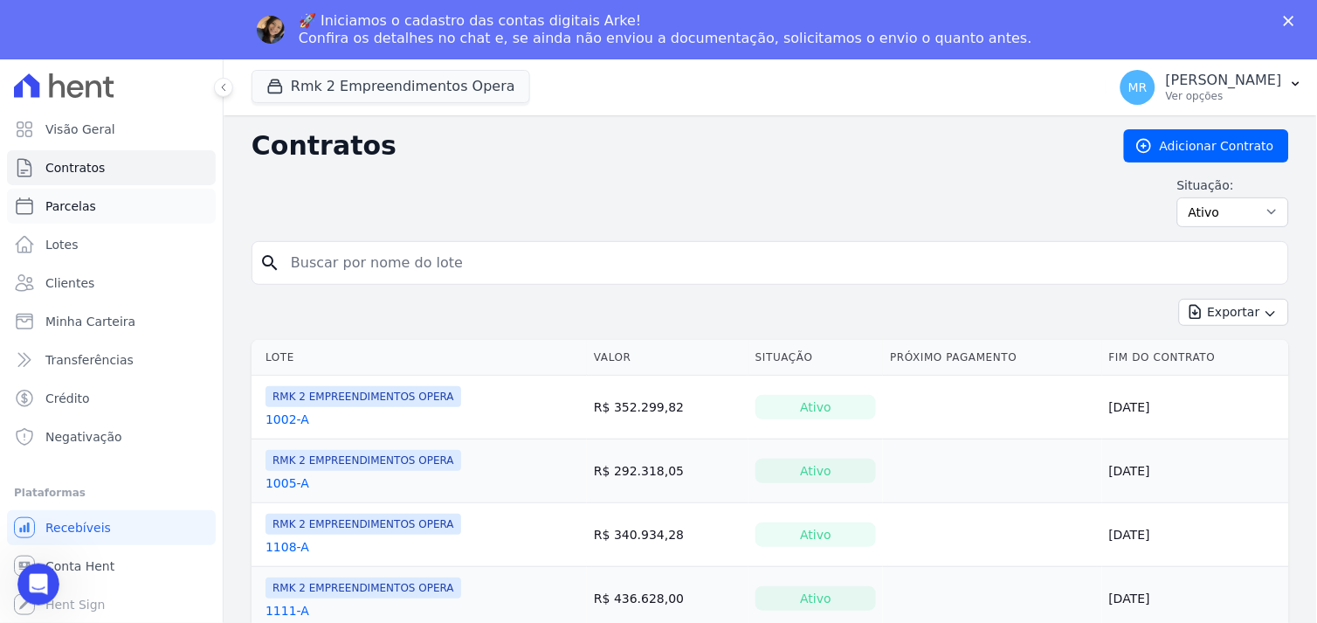
click at [70, 203] on span "Parcelas" at bounding box center [70, 205] width 51 height 17
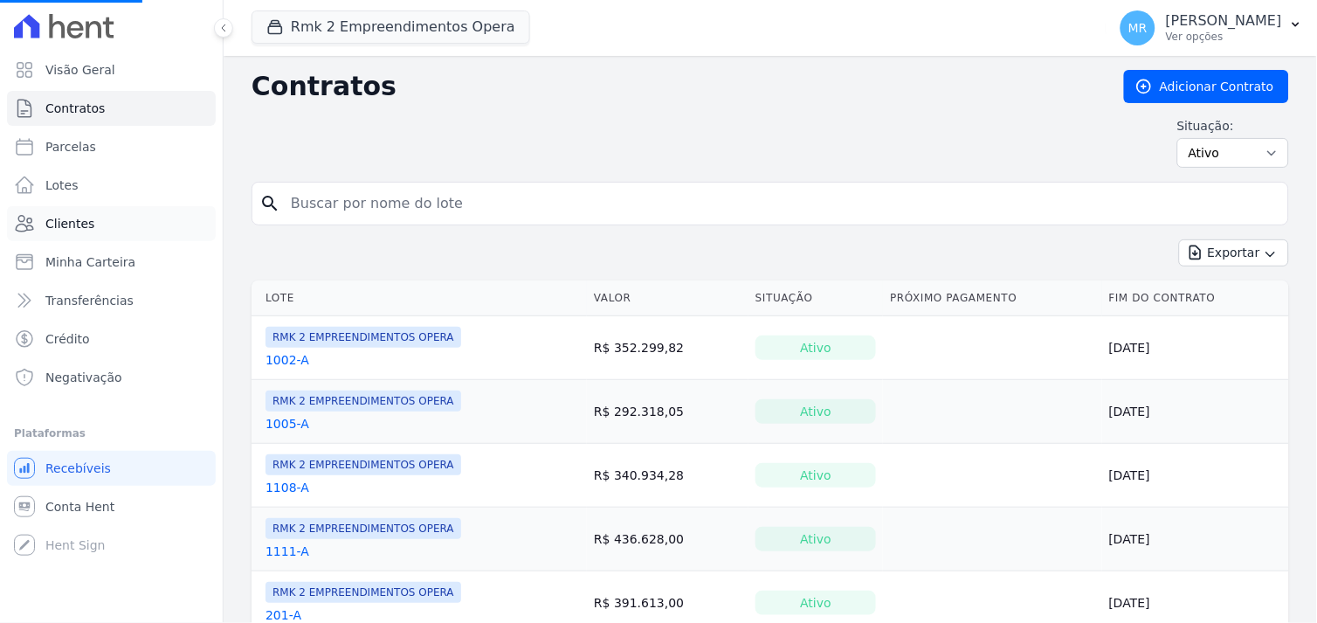
select select
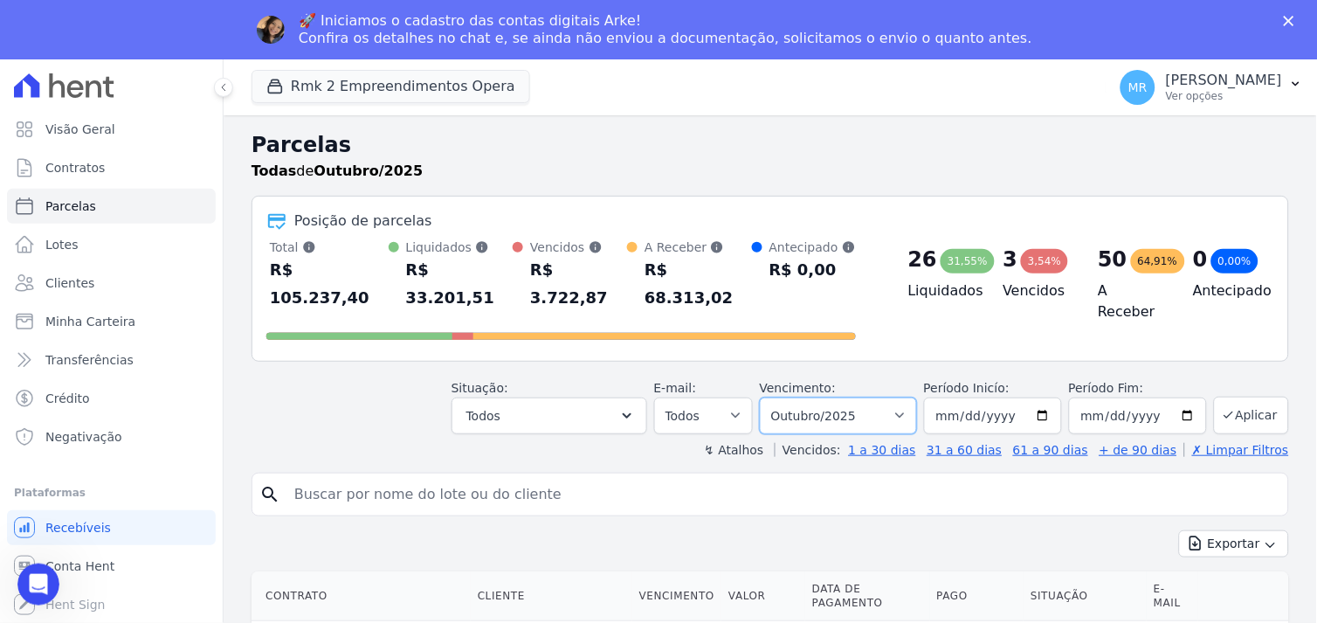
click at [901, 397] on select "Filtrar por período ──────── Todos os meses Março/2024 Abril/2024 Maio/2024 Jun…" at bounding box center [838, 415] width 157 height 37
drag, startPoint x: 439, startPoint y: 75, endPoint x: 430, endPoint y: 91, distance: 18.4
click at [439, 77] on button "Rmk 2 Empreendimentos Opera" at bounding box center [391, 86] width 279 height 33
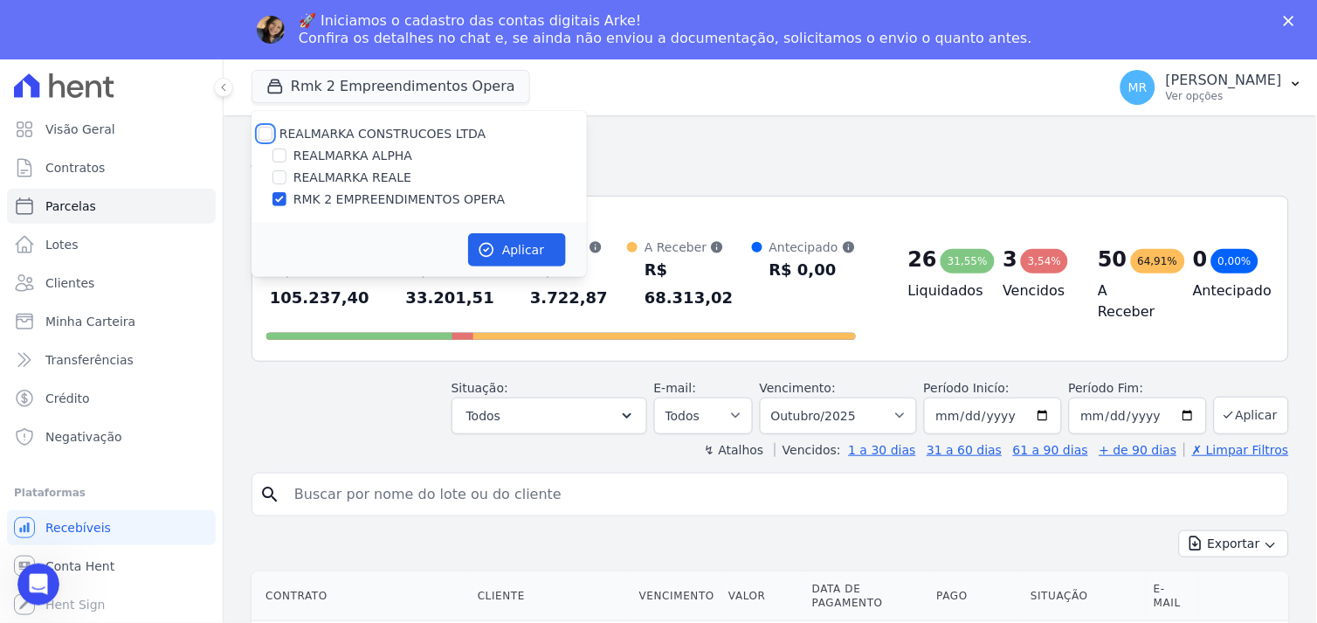
click at [268, 134] on input "REALMARKA CONSTRUCOES LTDA" at bounding box center [266, 134] width 14 height 14
checkbox input "true"
drag, startPoint x: 496, startPoint y: 247, endPoint x: 609, endPoint y: 290, distance: 120.5
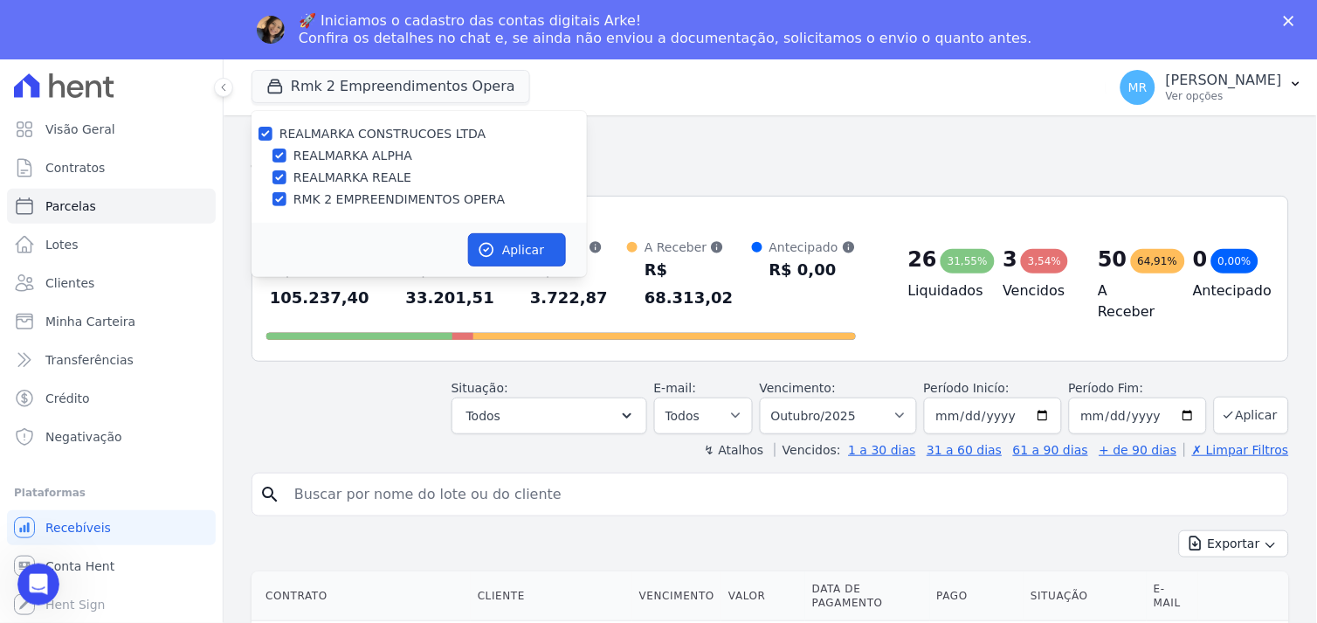
click at [500, 247] on button "Aplicar" at bounding box center [517, 249] width 98 height 33
select select
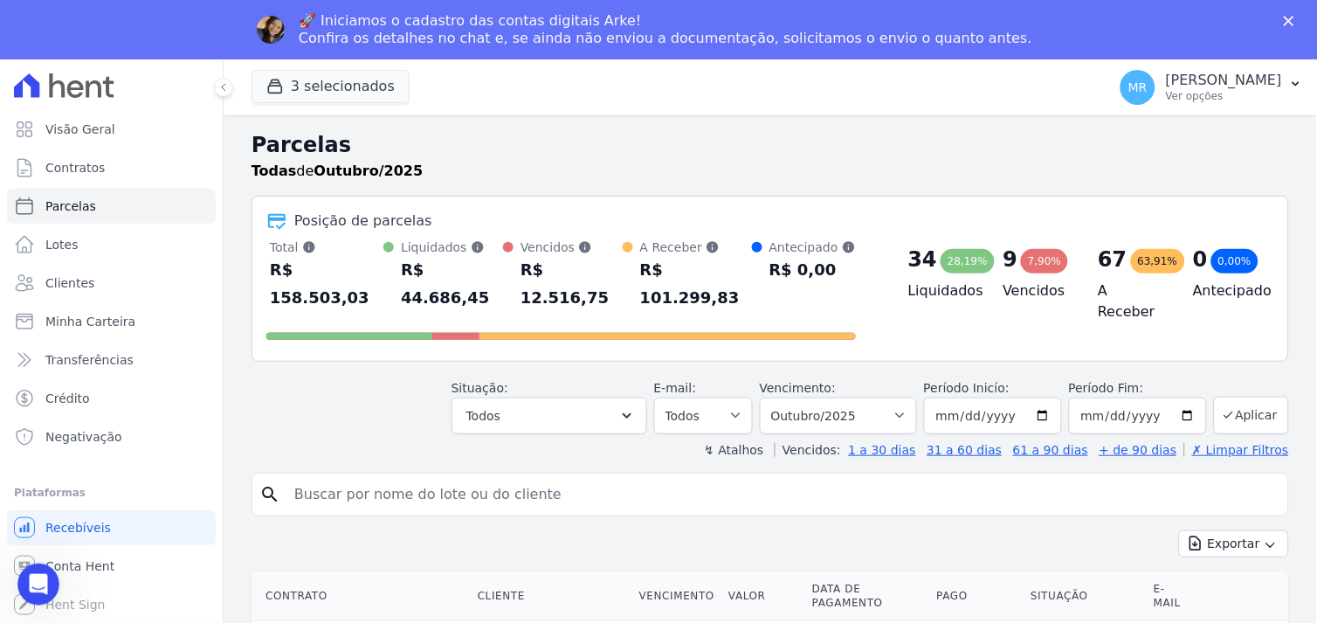
click at [1033, 321] on div "Posição de parcelas Total Soma das parcelas pagas, vencidas, em aberto e agenda…" at bounding box center [771, 279] width 1038 height 166
click at [1046, 397] on input "[DATE]" at bounding box center [993, 415] width 138 height 37
type input "[DATE]"
click at [1174, 397] on input "[DATE]" at bounding box center [1138, 415] width 138 height 37
type input "[DATE]"
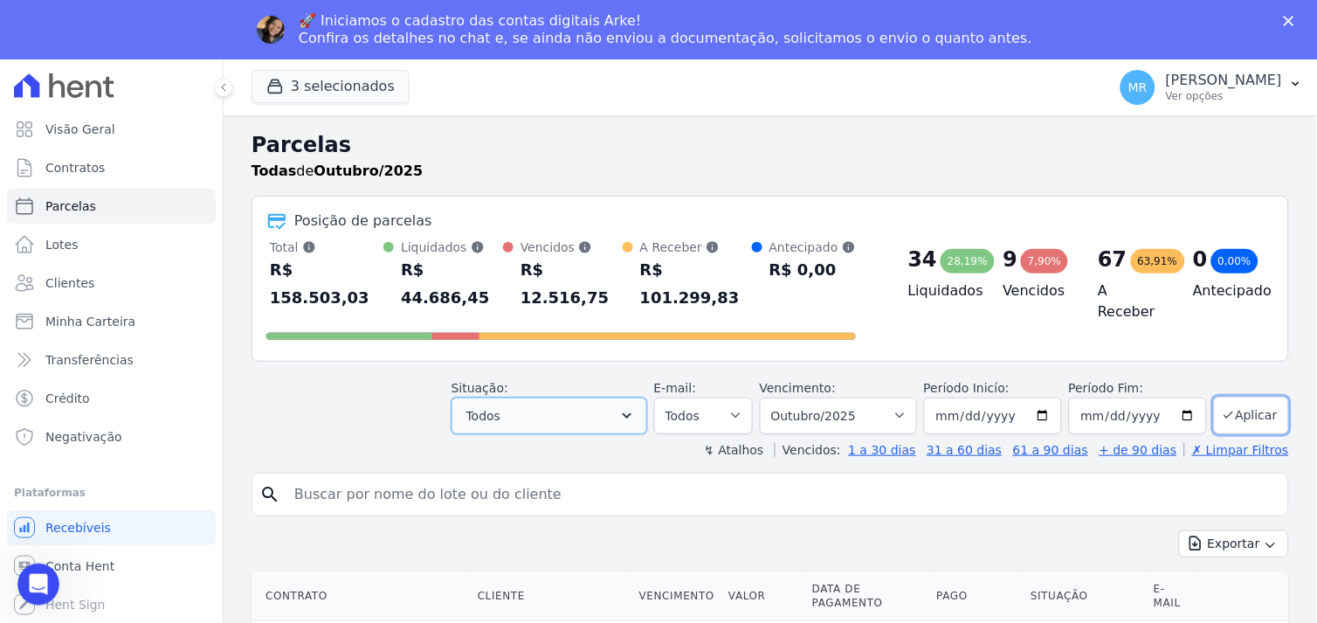
click at [636, 407] on icon "button" at bounding box center [626, 415] width 17 height 17
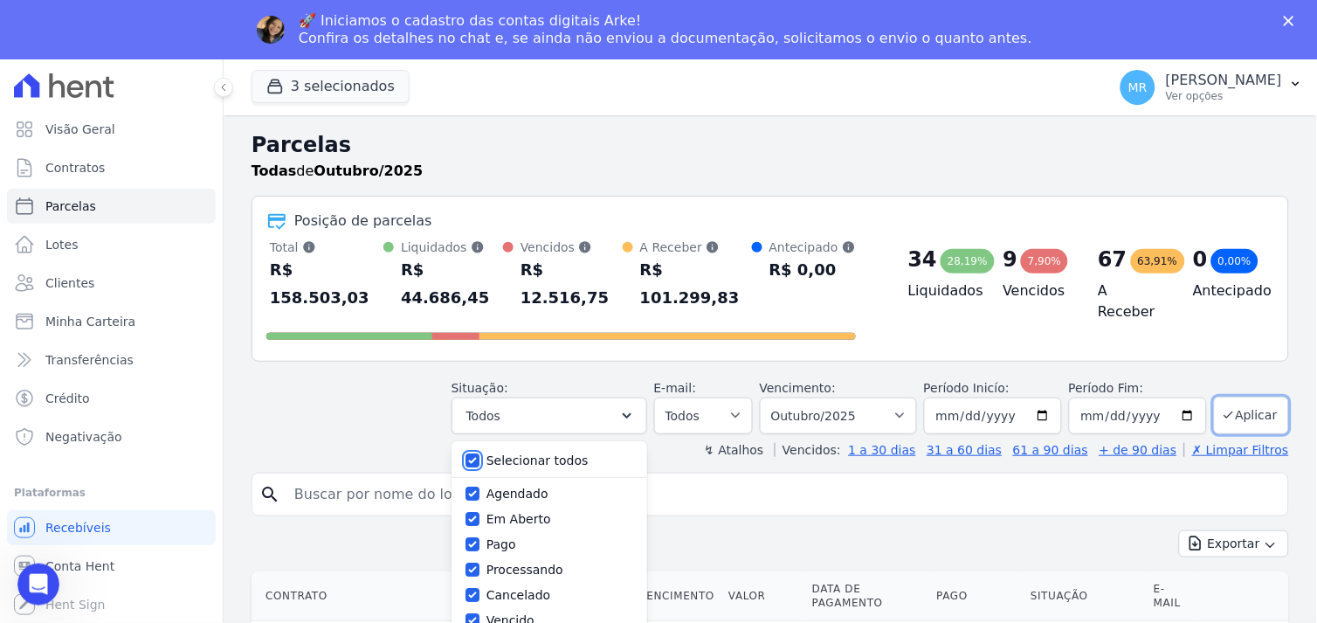
drag, startPoint x: 486, startPoint y: 432, endPoint x: 486, endPoint y: 443, distance: 10.5
click at [480, 453] on input "Selecionar todos" at bounding box center [473, 460] width 14 height 14
checkbox input "false"
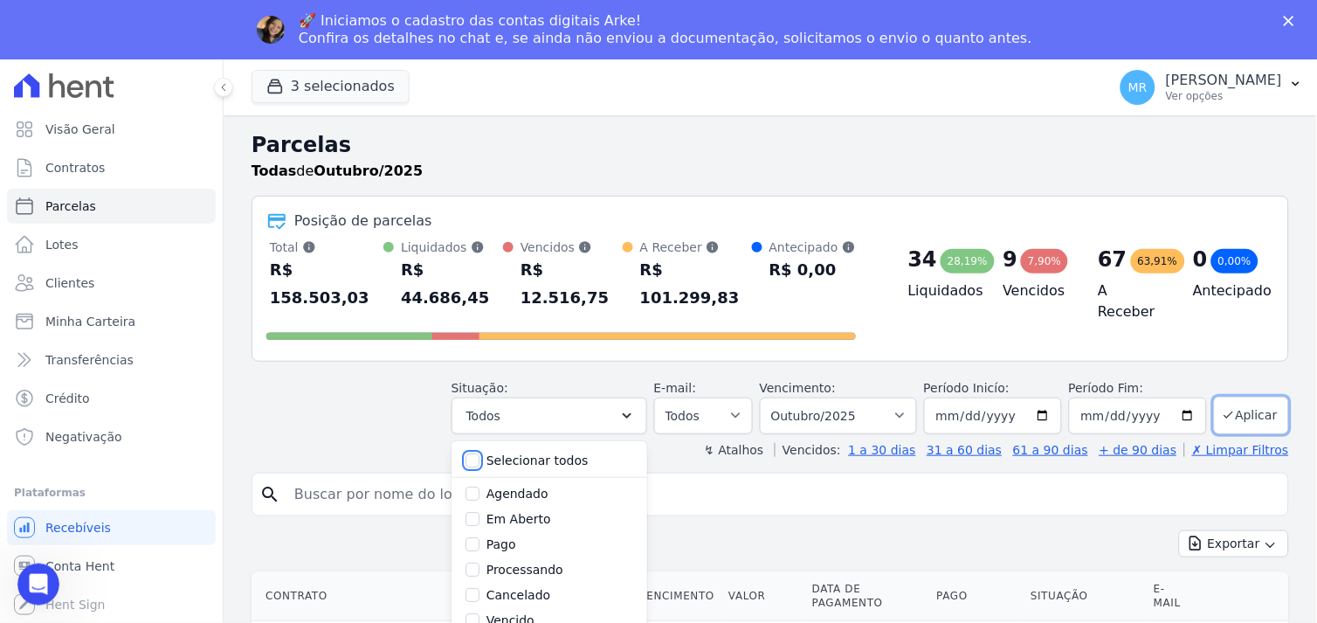
checkbox input "false"
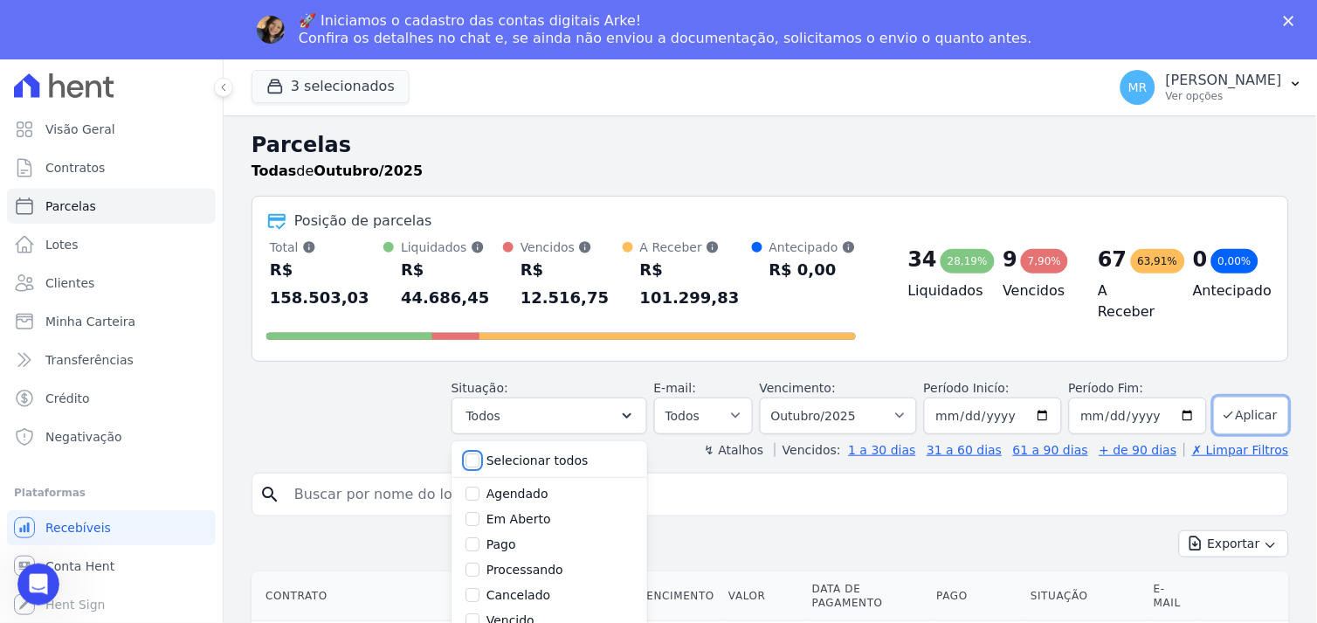
checkbox input "false"
click at [480, 537] on input "Pago" at bounding box center [473, 544] width 14 height 14
checkbox input "true"
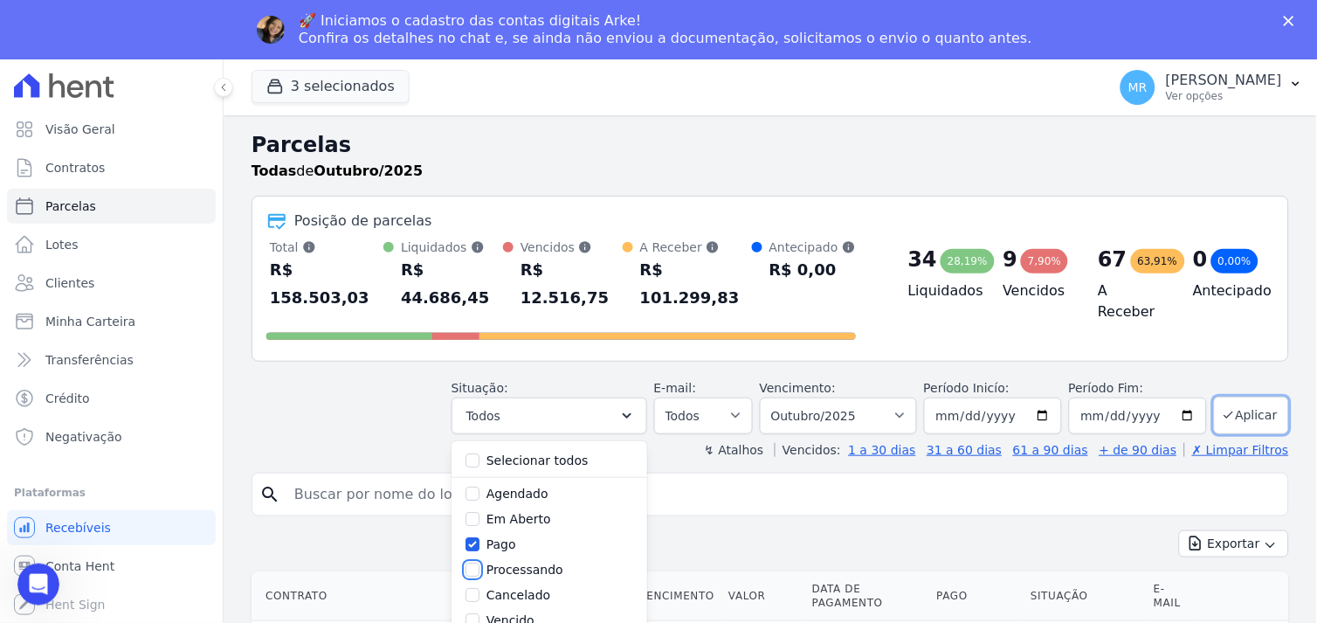
click at [480, 563] on input "Processando" at bounding box center [473, 570] width 14 height 14
checkbox input "true"
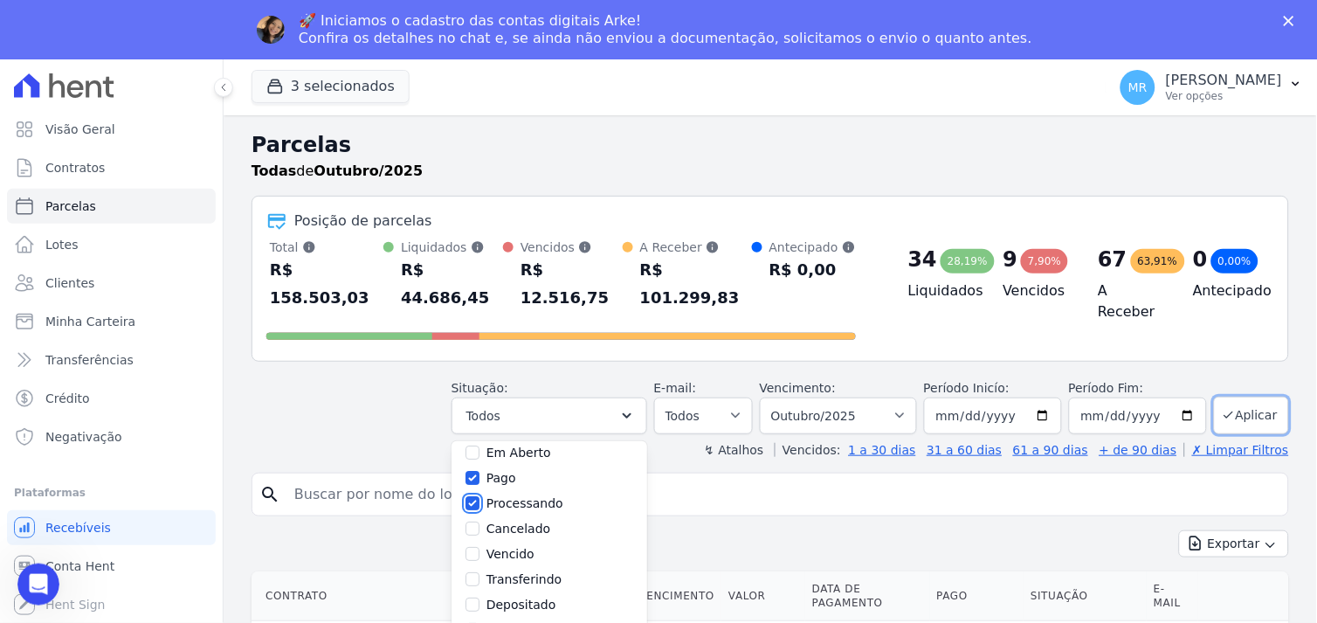
scroll to position [97, 0]
click at [480, 542] on input "Transferindo" at bounding box center [473, 549] width 14 height 14
checkbox input "true"
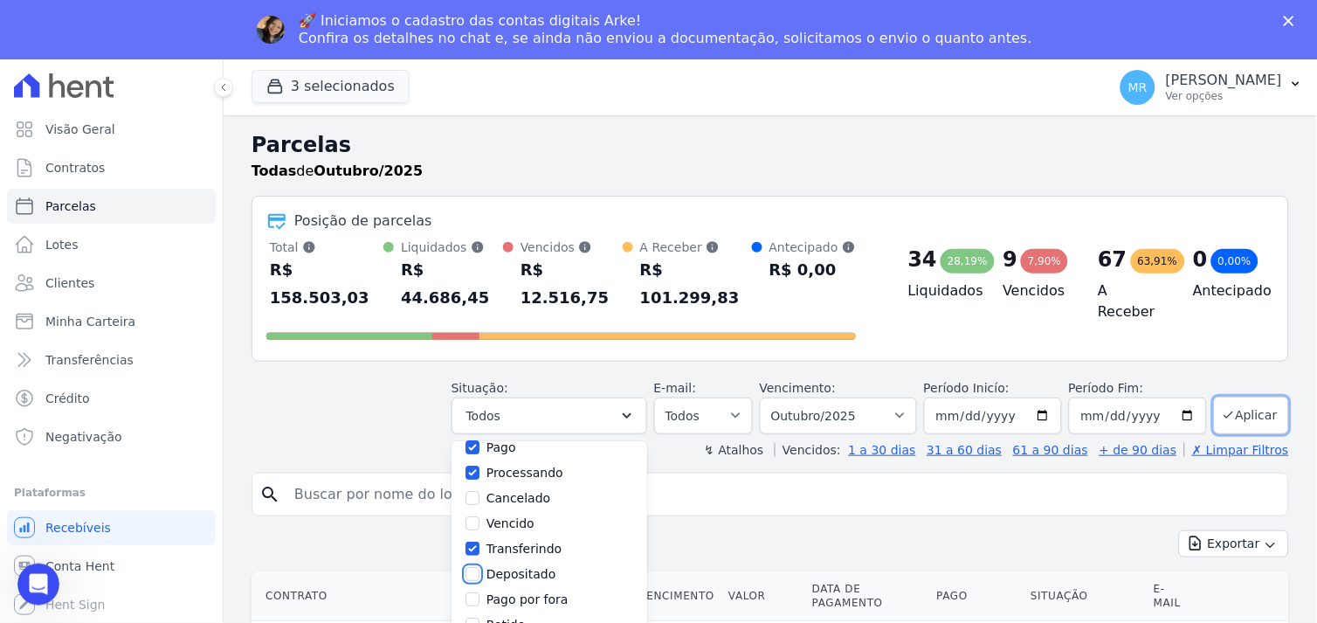
click at [480, 567] on input "Depositado" at bounding box center [473, 574] width 14 height 14
checkbox input "true"
click at [480, 573] on input "Pago por fora" at bounding box center [473, 580] width 14 height 14
checkbox input "true"
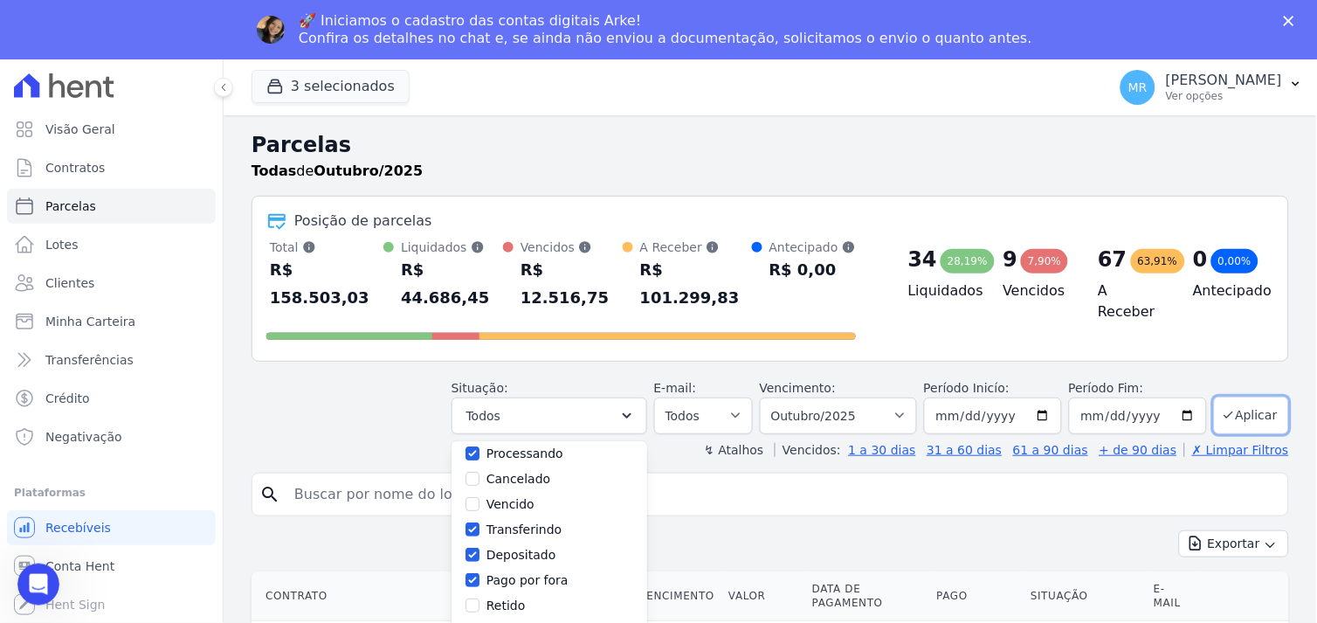
select select "paid"
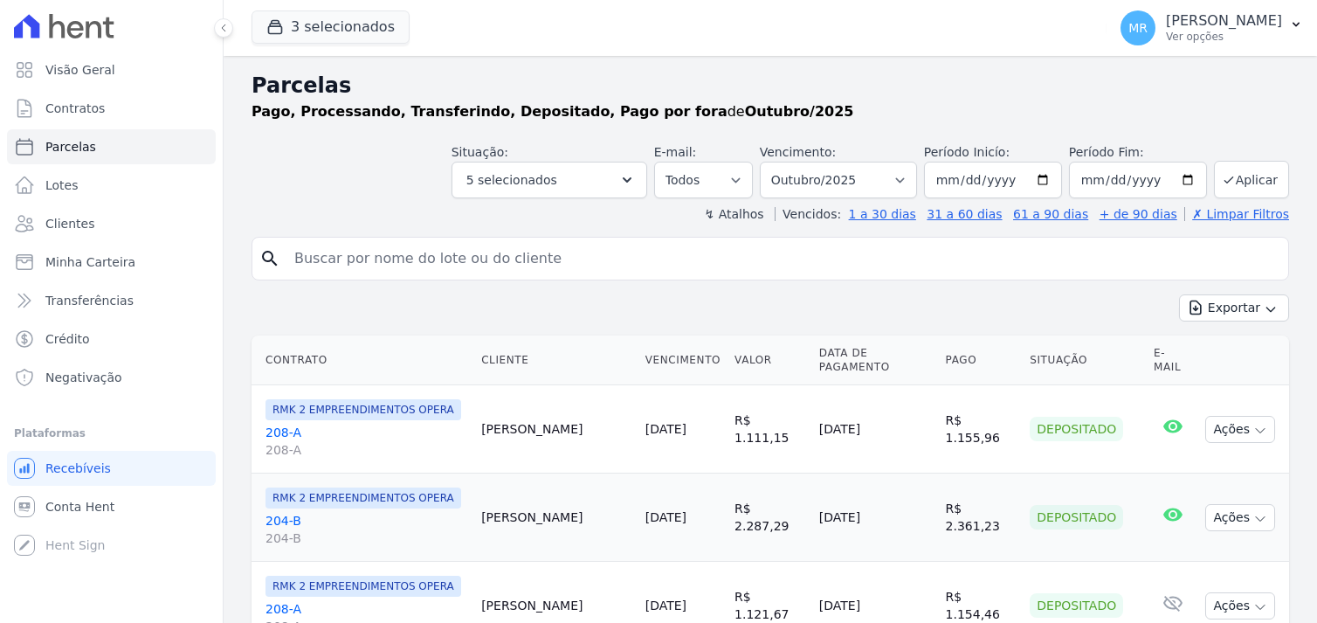
select select
